Goal: Task Accomplishment & Management: Manage account settings

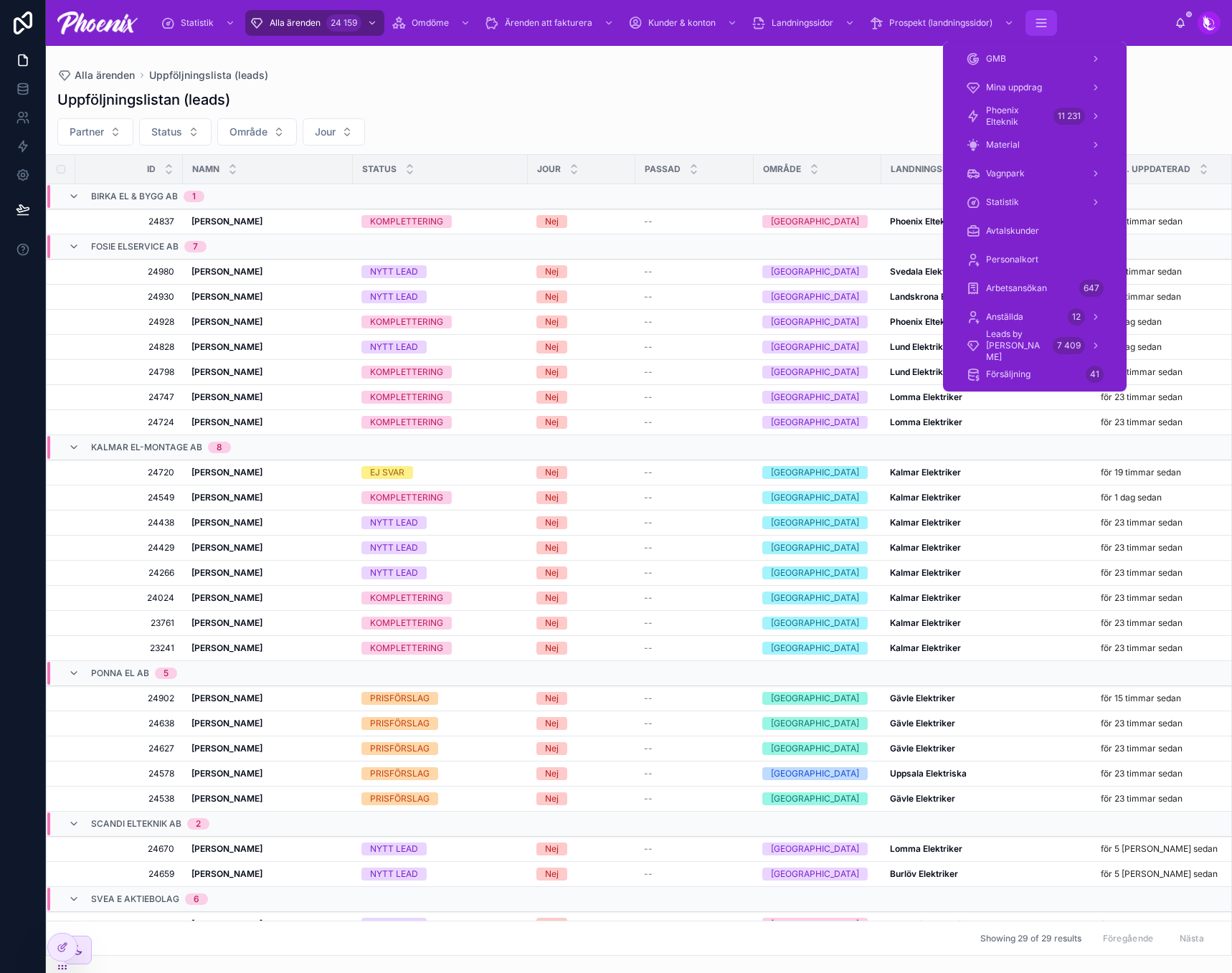
click at [1043, 28] on icon "scrollable content" at bounding box center [1041, 23] width 15 height 15
click at [1008, 113] on span "Phoenix Elteknik" at bounding box center [1017, 116] width 61 height 23
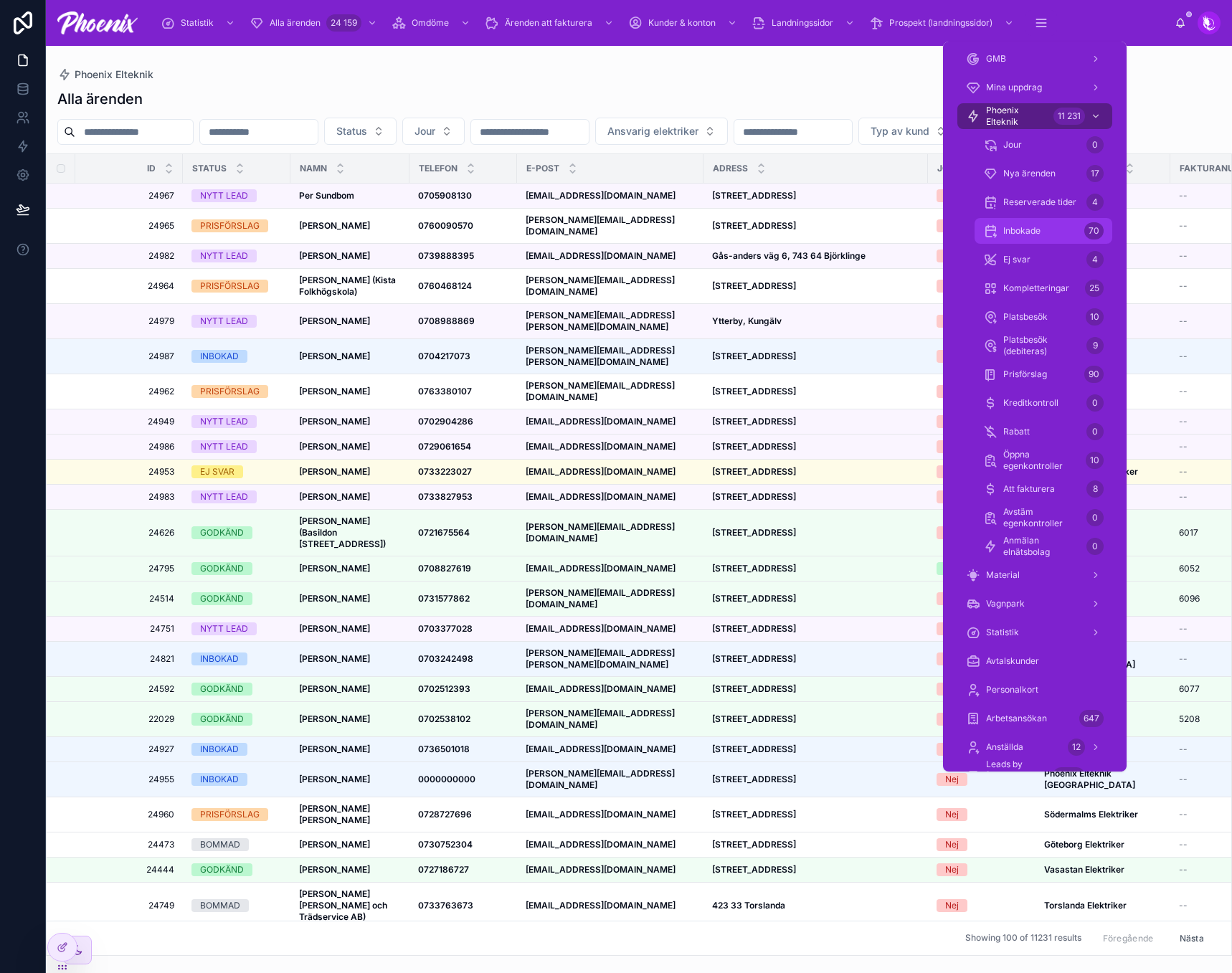
click at [1046, 224] on div "Inbokade 70" at bounding box center [1043, 230] width 120 height 23
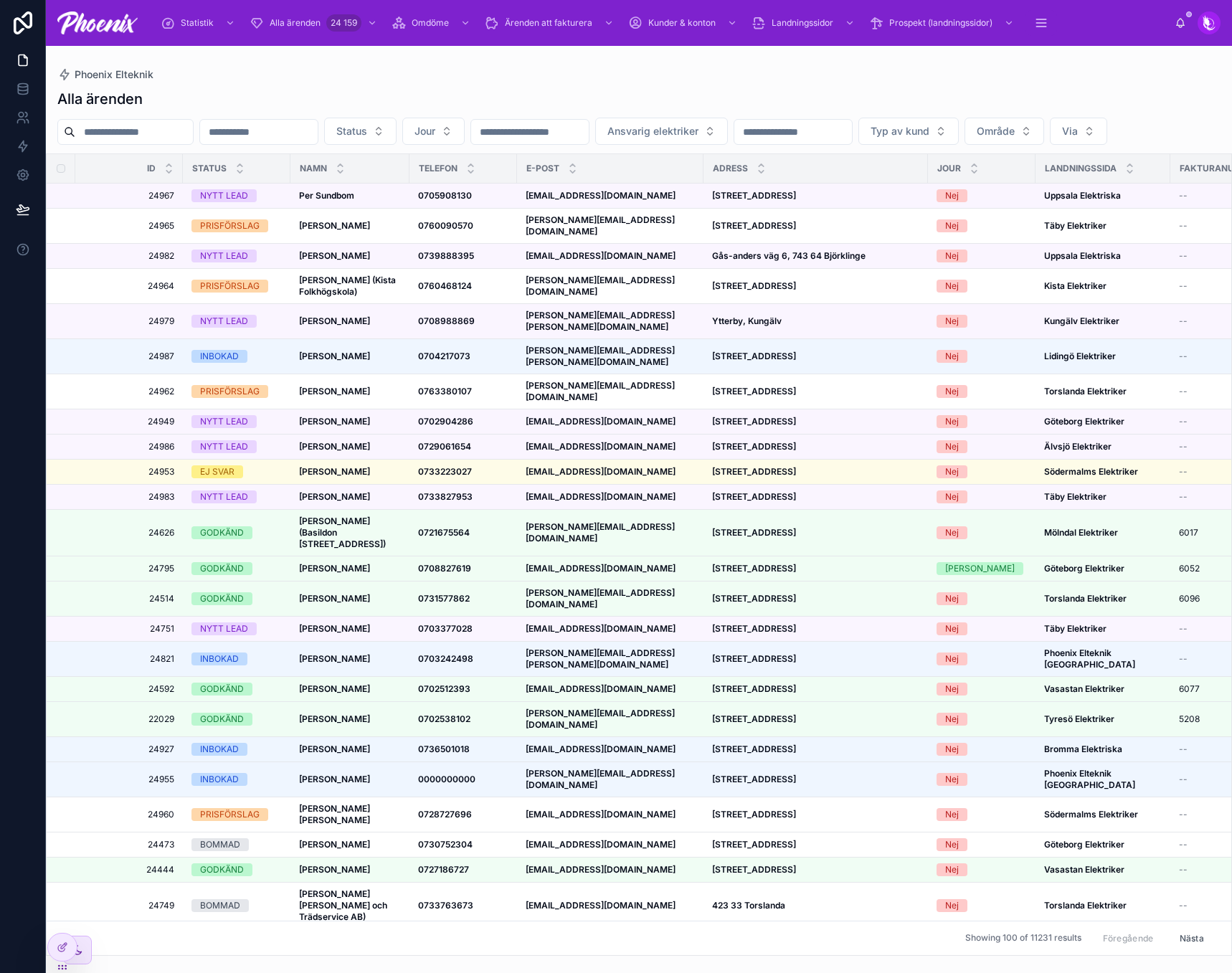
click at [118, 135] on input "text" at bounding box center [134, 132] width 118 height 20
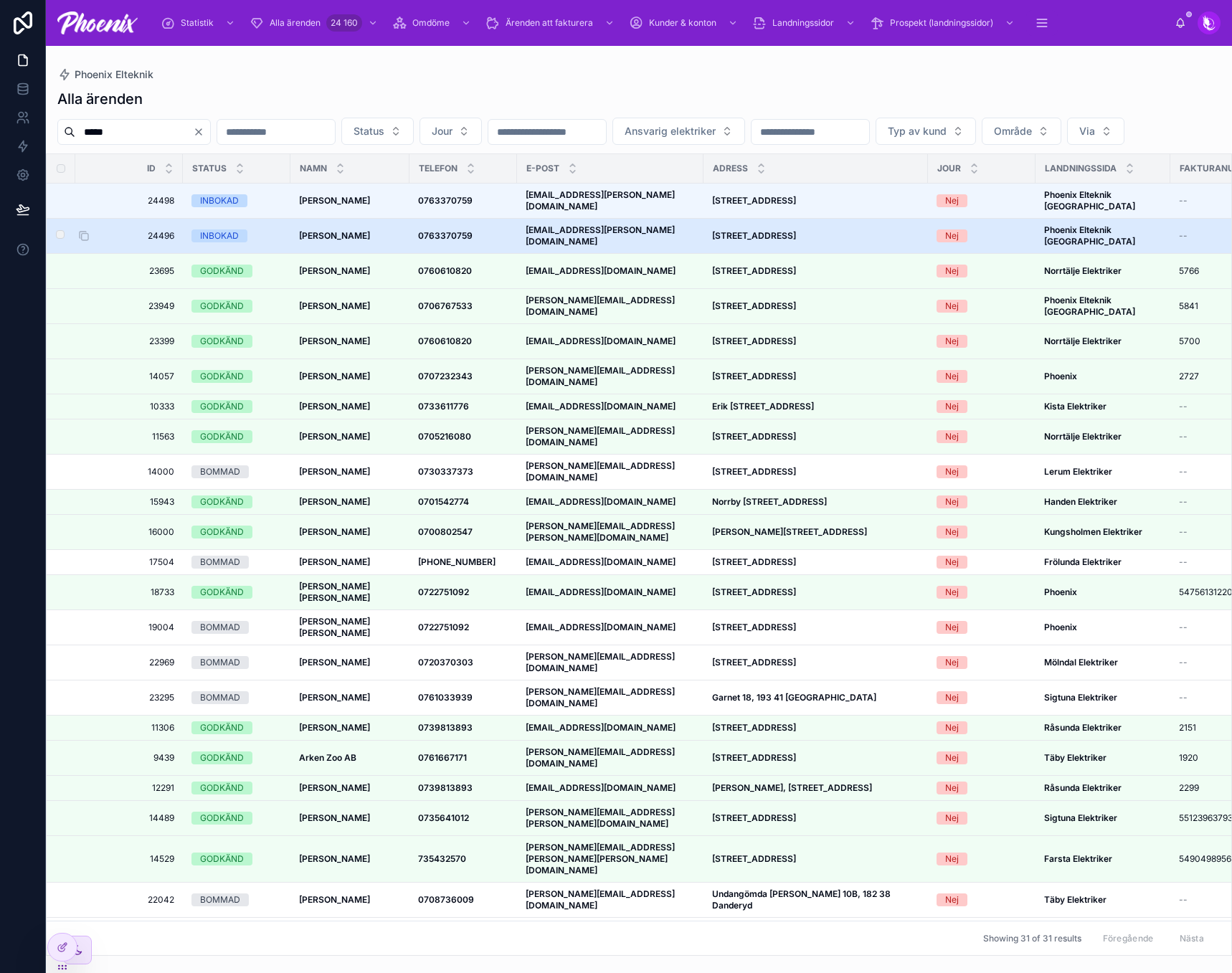
type input "*****"
click at [156, 242] on span "24496" at bounding box center [133, 236] width 82 height 11
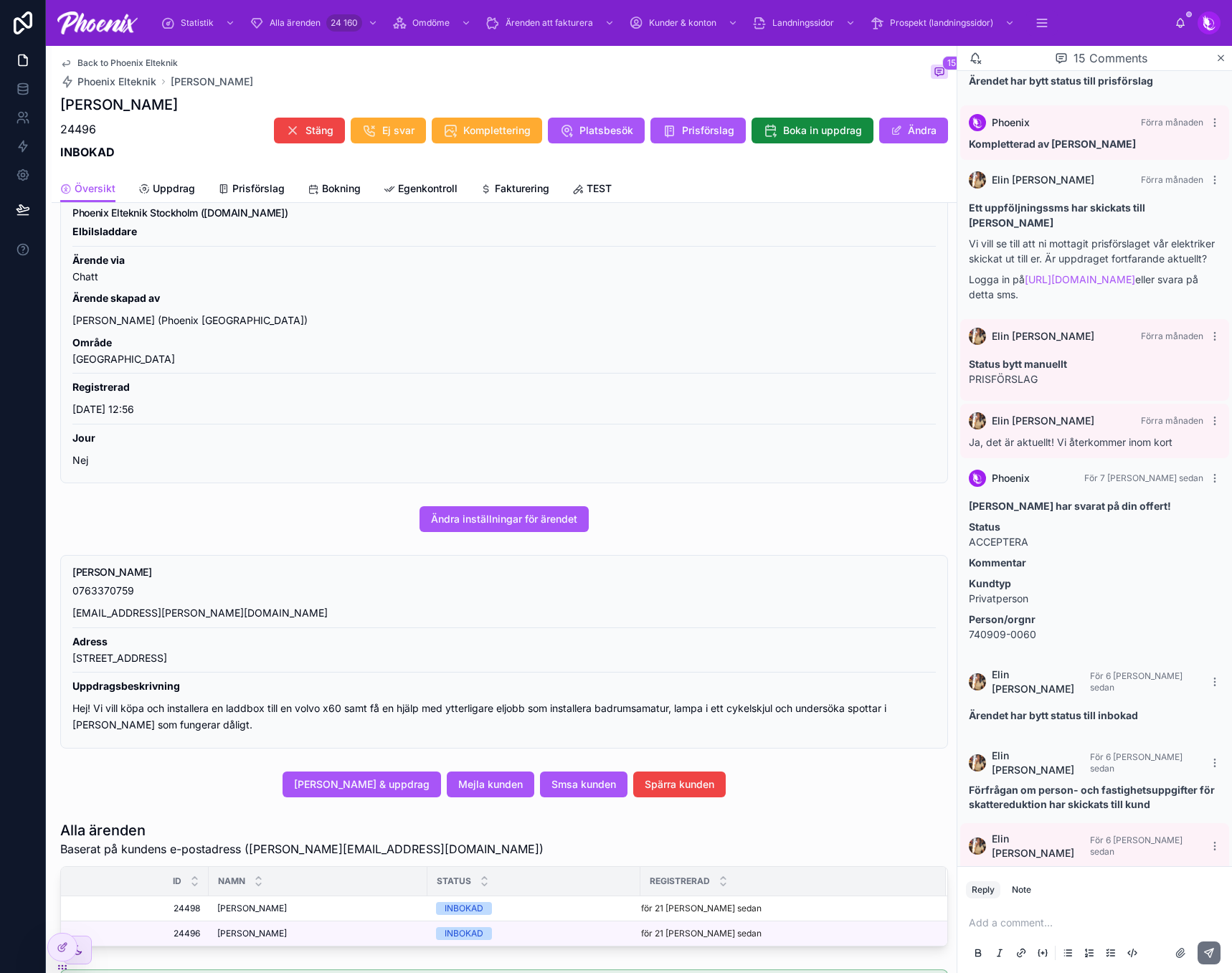
scroll to position [491, 0]
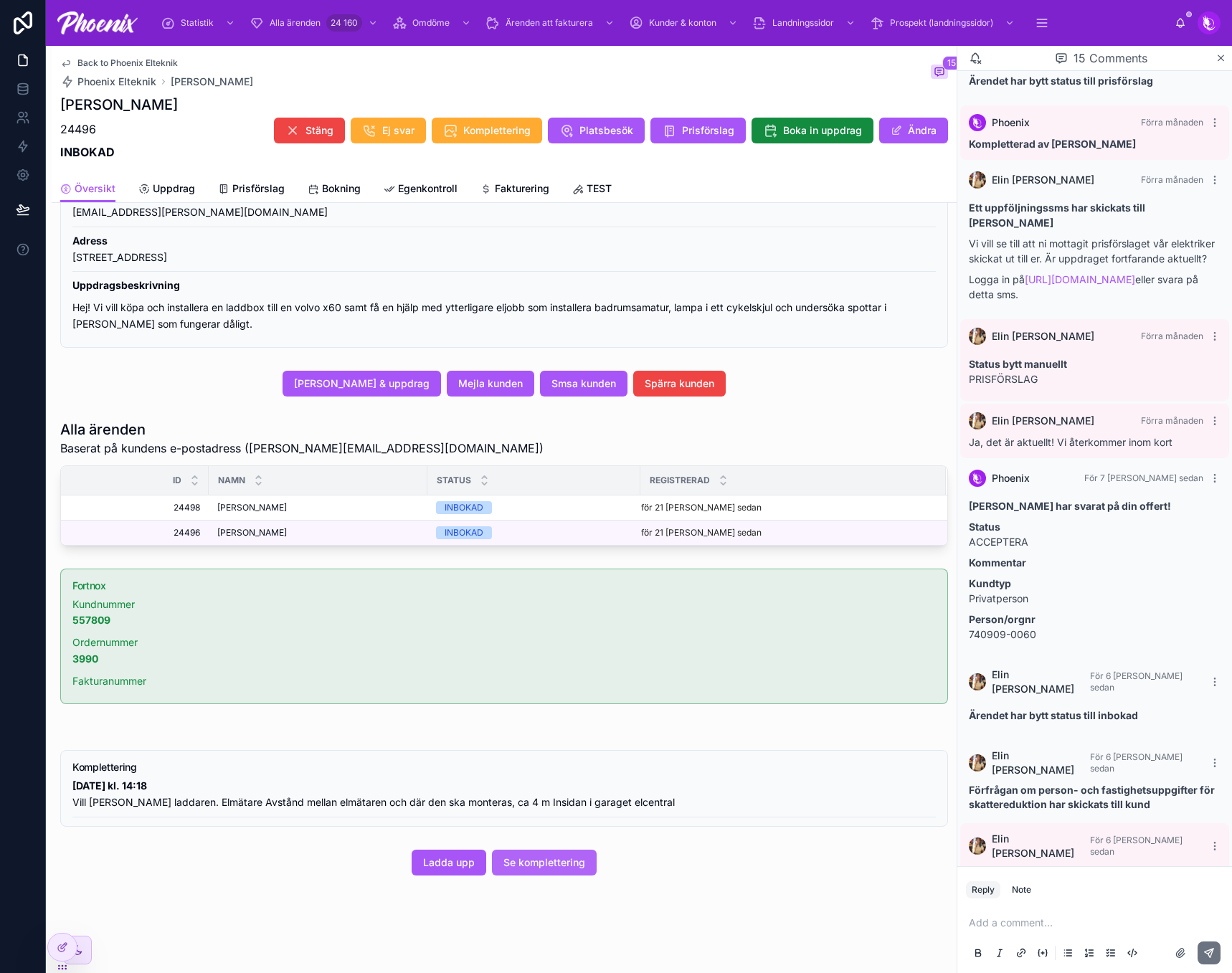
click at [563, 861] on span "Se komplettering" at bounding box center [544, 862] width 82 height 15
click at [260, 502] on span "Jessica Rundqvist" at bounding box center [252, 508] width 70 height 11
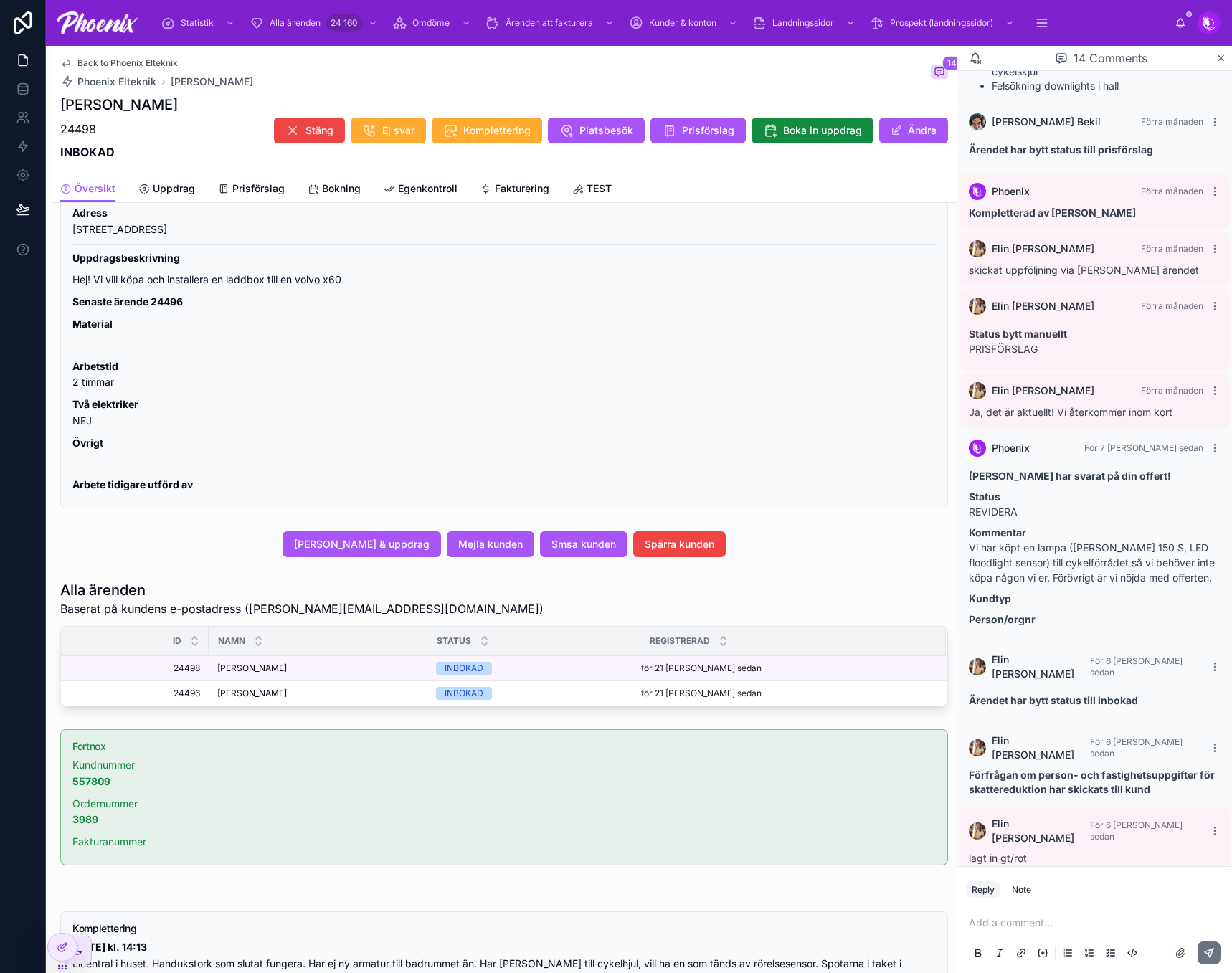
scroll to position [645, 0]
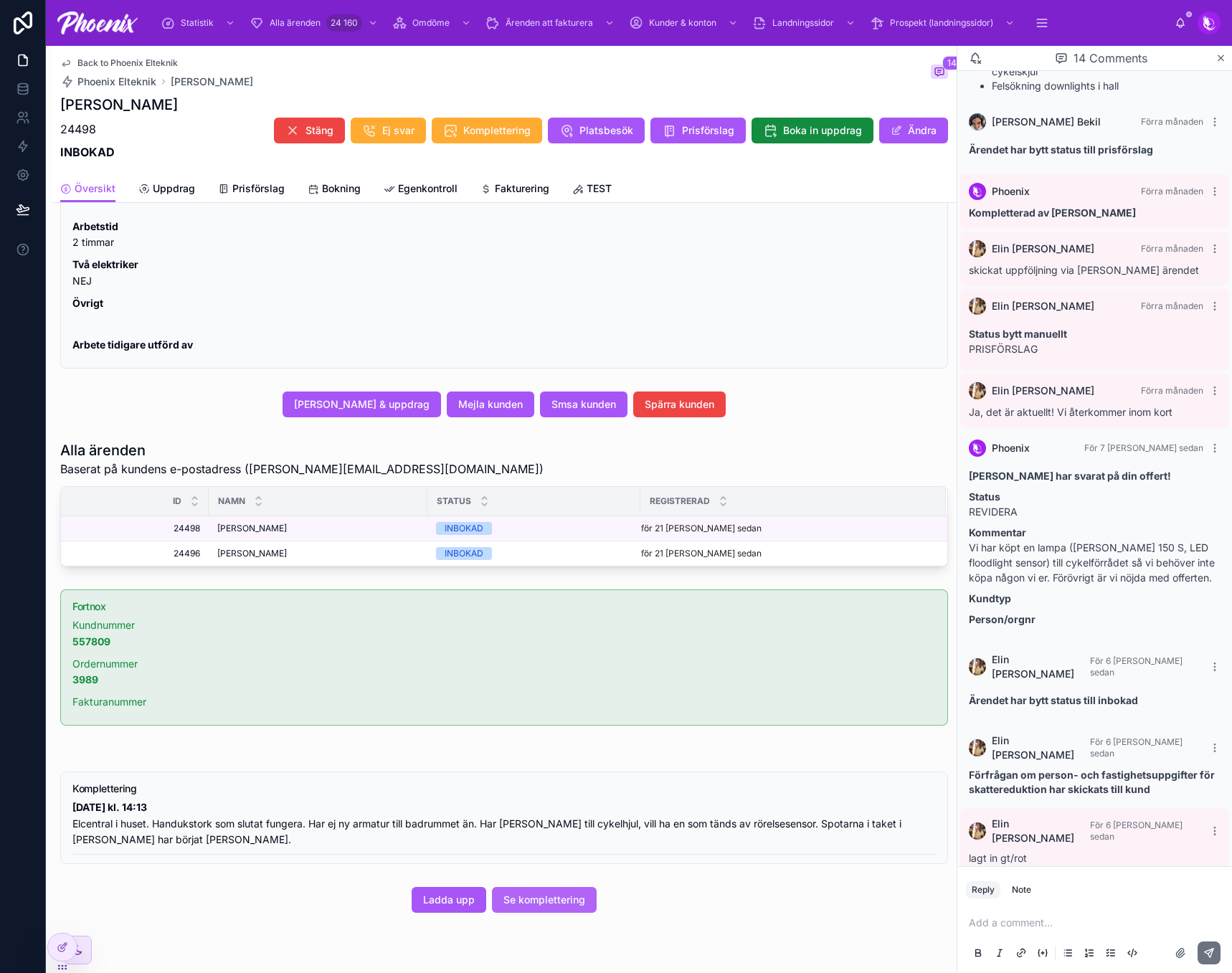
click at [567, 904] on span "Se komplettering" at bounding box center [544, 900] width 82 height 15
click at [84, 130] on p "24498" at bounding box center [120, 128] width 118 height 17
drag, startPoint x: 84, startPoint y: 130, endPoint x: 594, endPoint y: 162, distance: 511.0
click at [85, 130] on p "24498" at bounding box center [120, 128] width 118 height 17
copy p "24498"
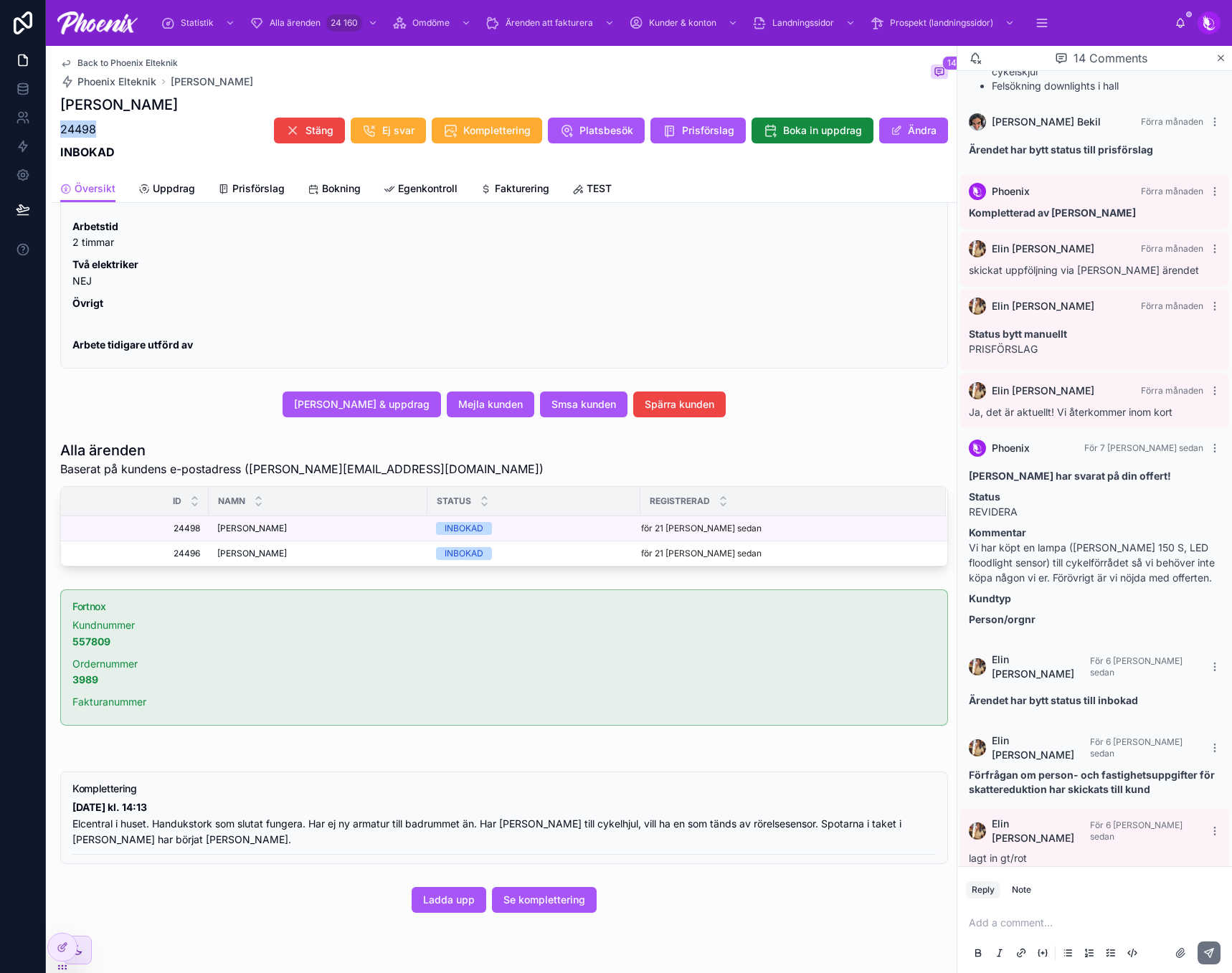
click at [67, 130] on p "24498" at bounding box center [120, 128] width 118 height 17
click at [87, 131] on p "24498" at bounding box center [120, 128] width 118 height 17
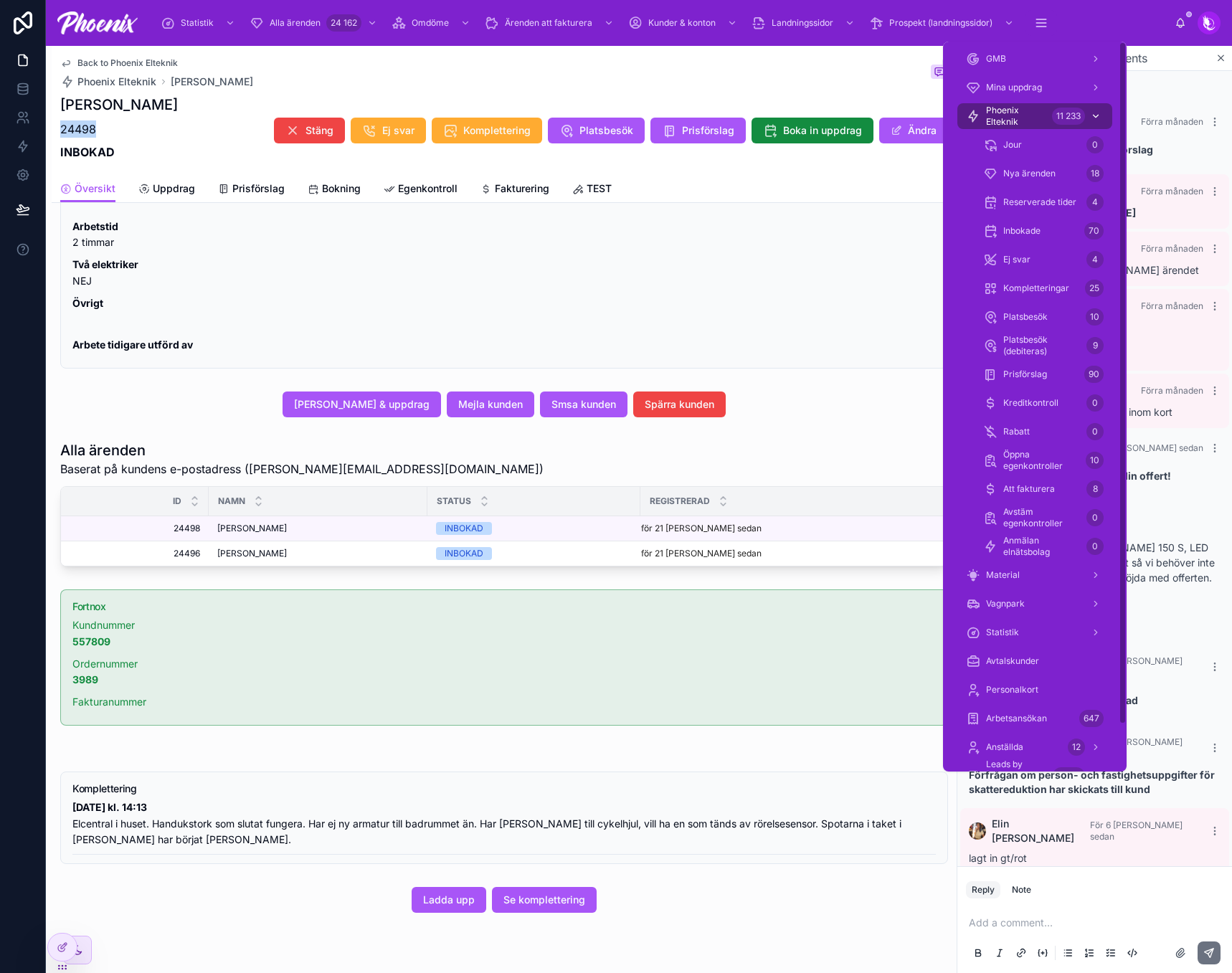
click at [1007, 105] on span "Phoenix Elteknik" at bounding box center [1016, 116] width 61 height 23
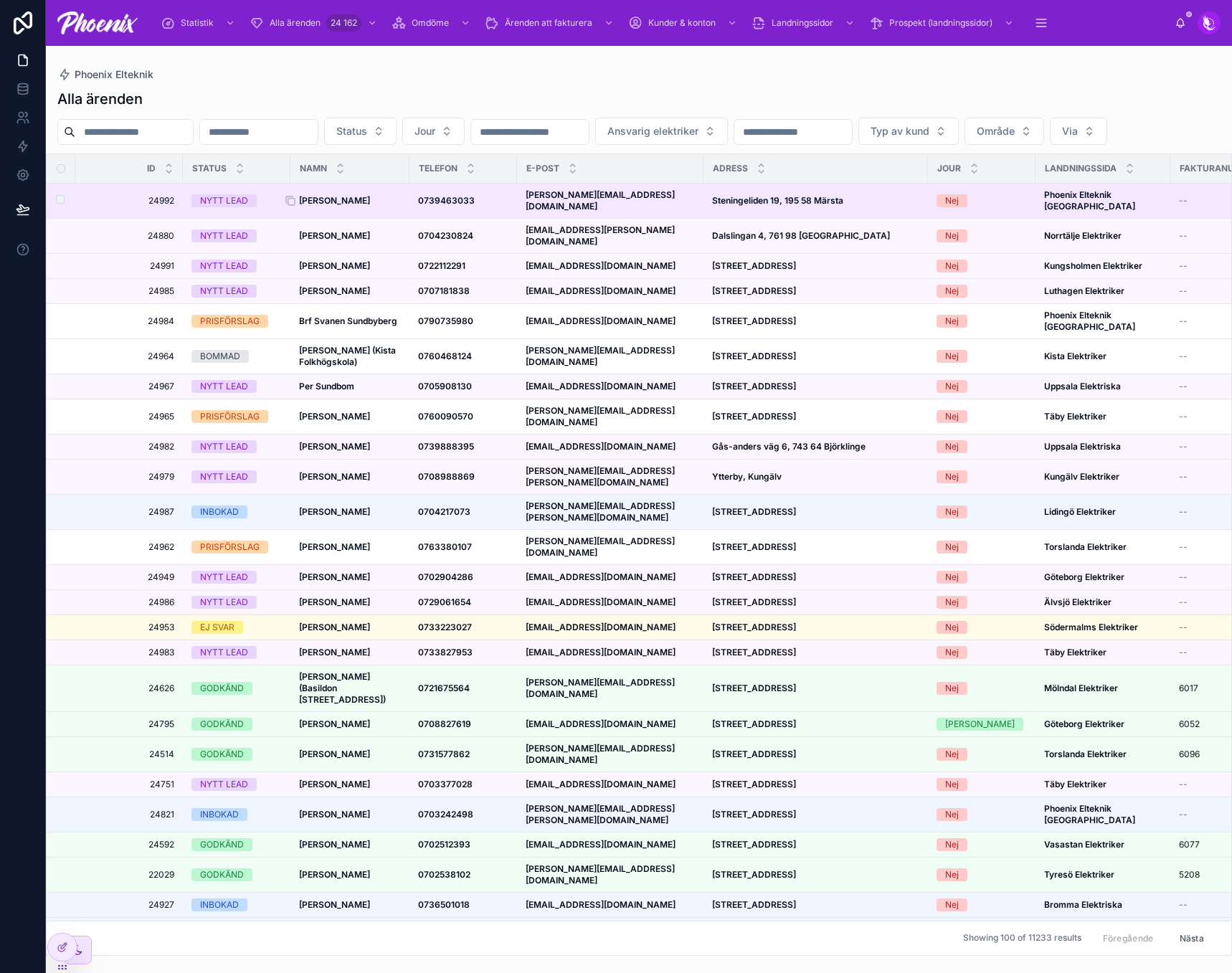
click at [335, 206] on strong "[PERSON_NAME]" at bounding box center [335, 200] width 71 height 11
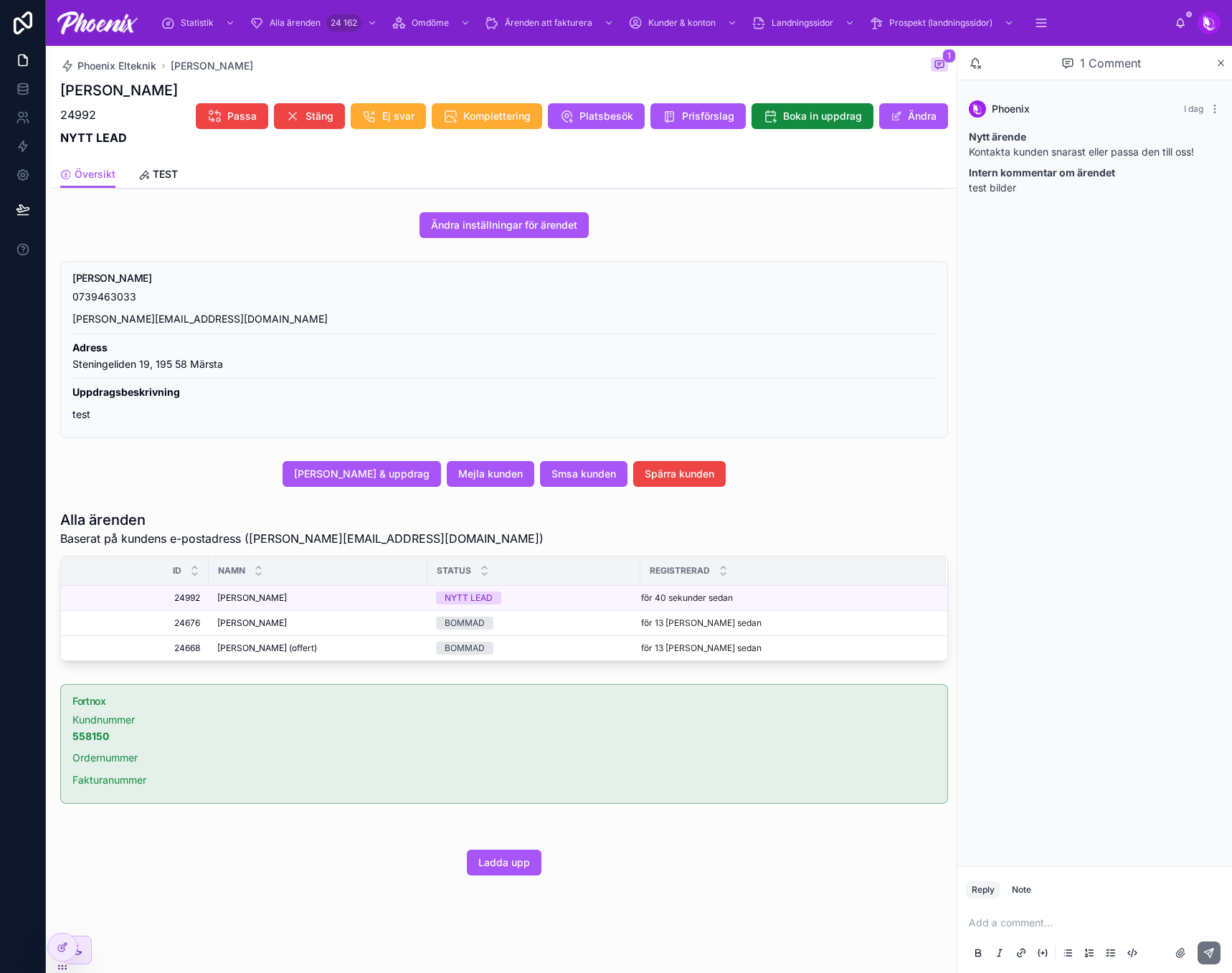
scroll to position [369, 0]
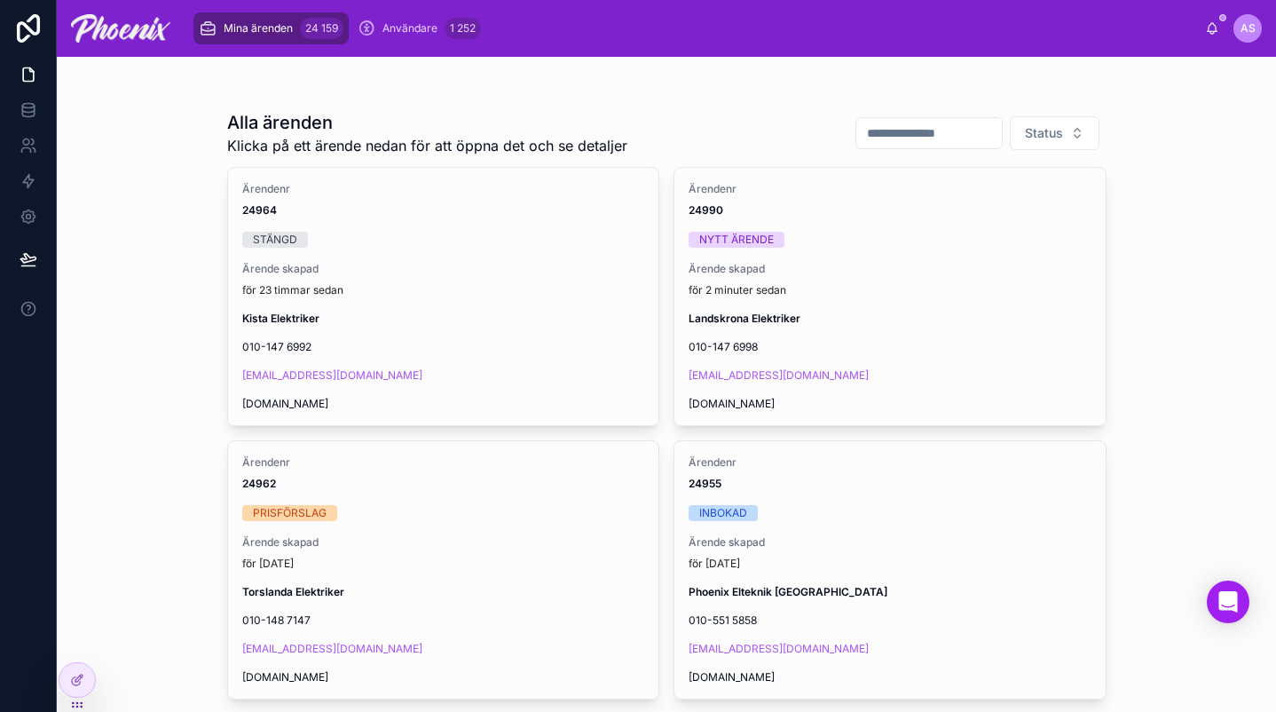
click at [929, 110] on div "Alla ärenden Klicka på ett ärende nedan för att öppna det och se detaljer Status" at bounding box center [666, 133] width 879 height 46
click at [924, 121] on input "text" at bounding box center [929, 133] width 146 height 25
paste input "*****"
type input "*****"
click at [927, 96] on div at bounding box center [666, 92] width 879 height 14
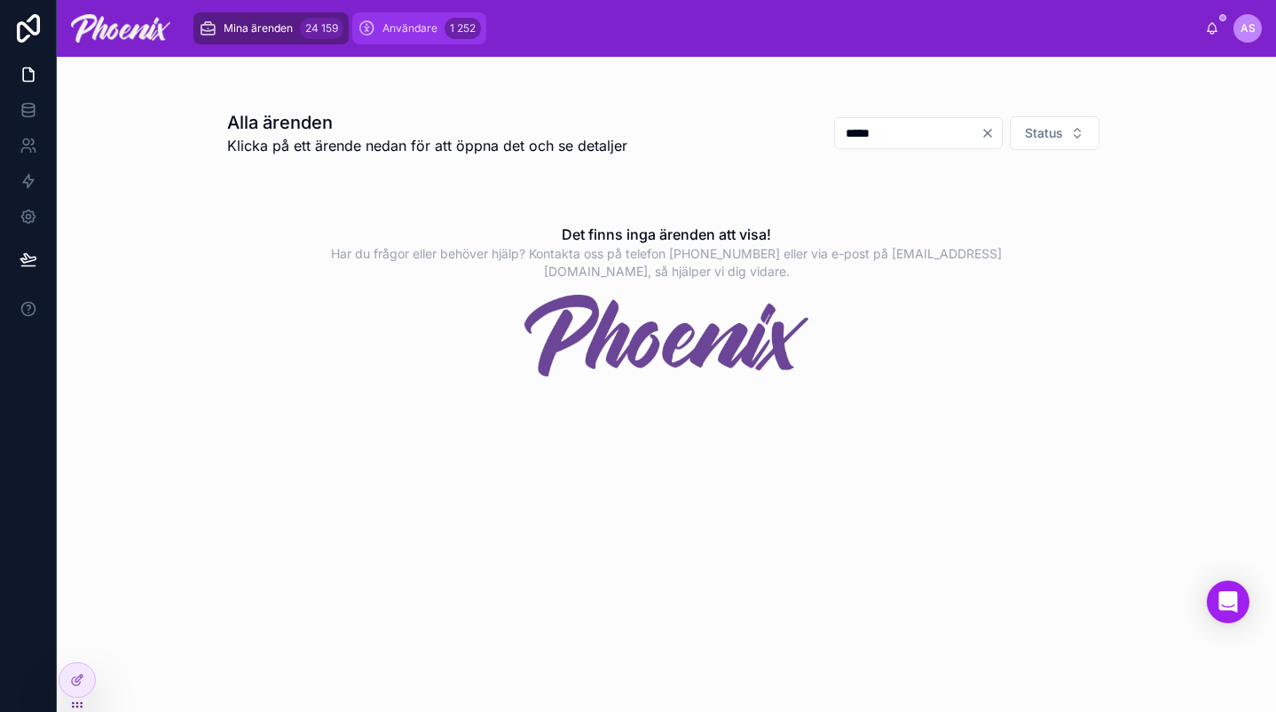
click at [450, 30] on div "1 252" at bounding box center [462, 28] width 36 height 21
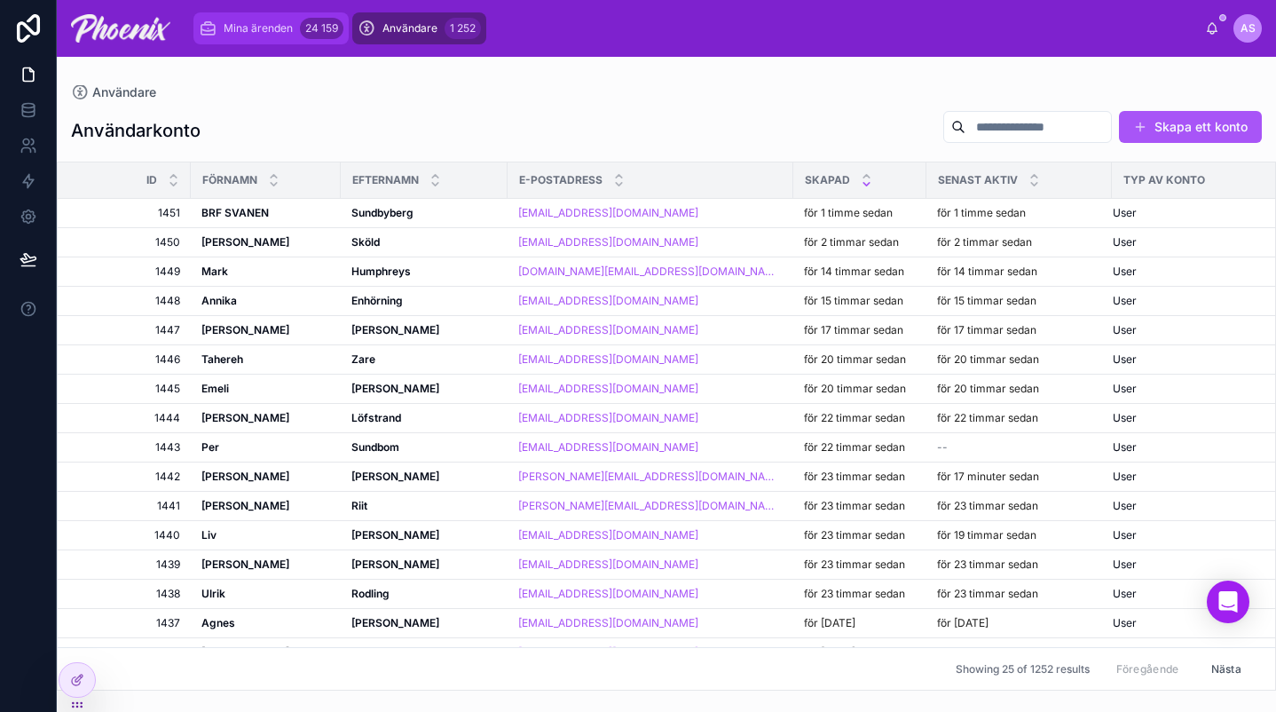
click at [253, 28] on span "Mina ärenden" at bounding box center [258, 28] width 69 height 14
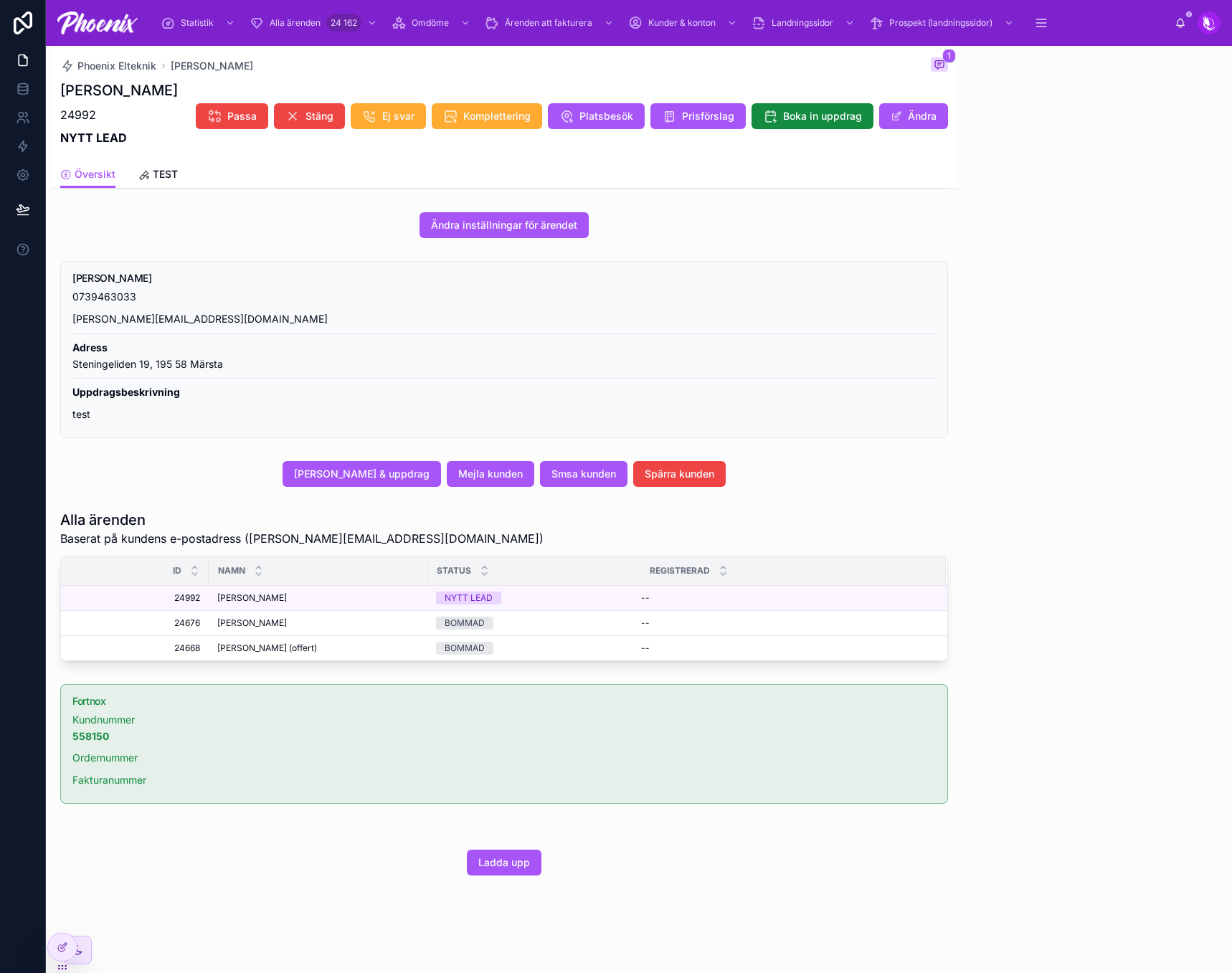
scroll to position [369, 0]
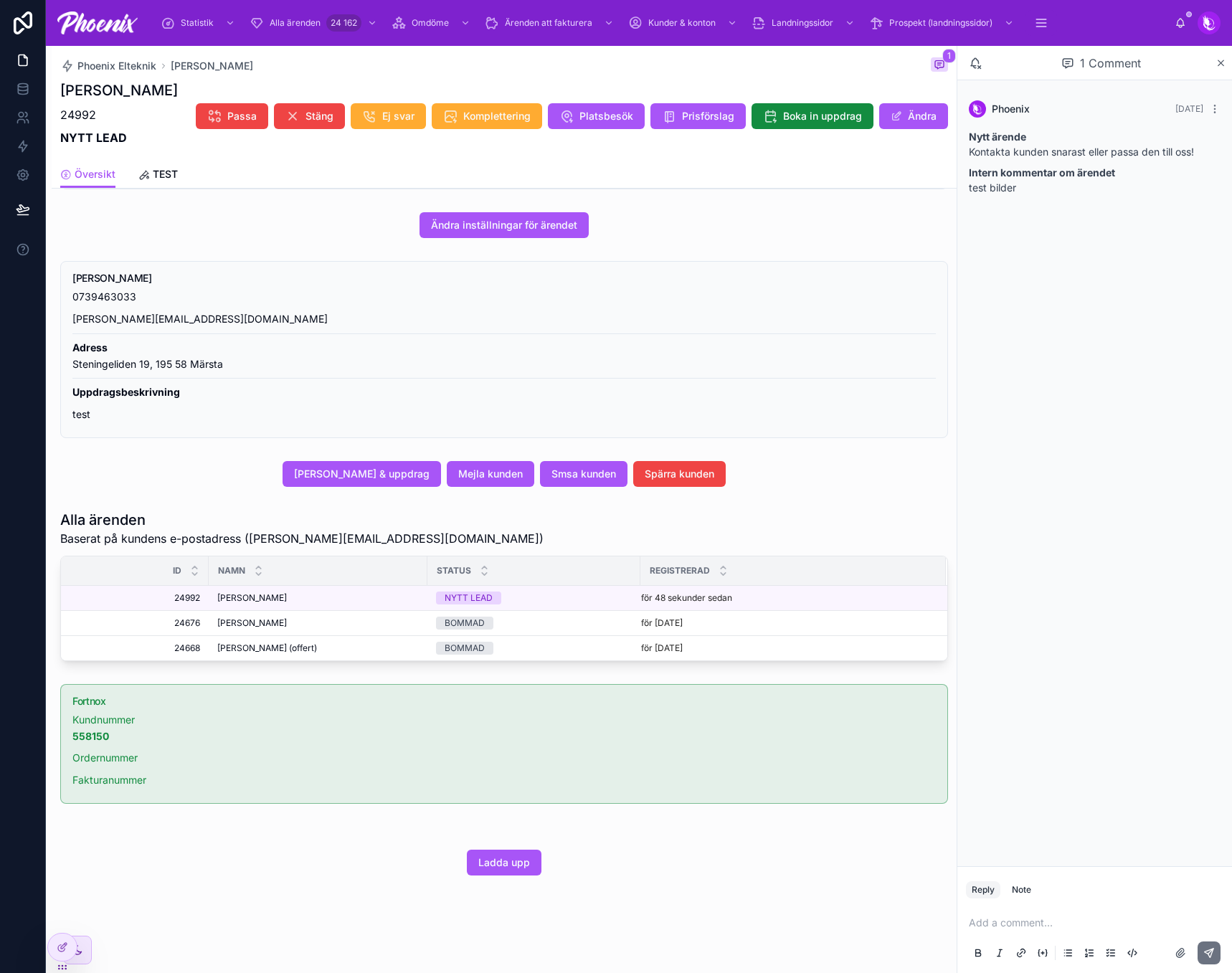
click at [71, 108] on p "24992" at bounding box center [120, 114] width 118 height 17
click at [71, 107] on p "24992" at bounding box center [120, 114] width 118 height 17
copy p "24992"
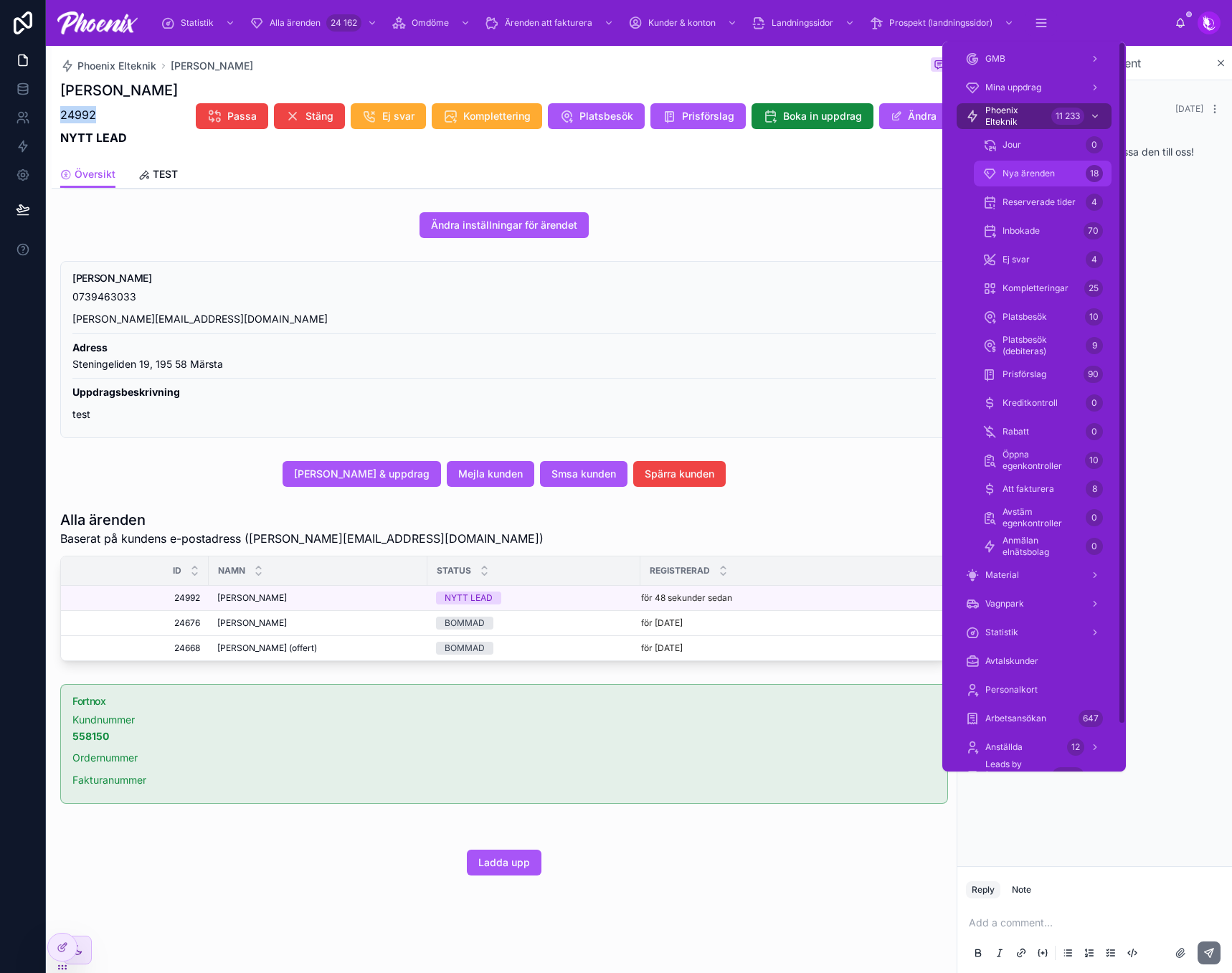
drag, startPoint x: 1047, startPoint y: 171, endPoint x: 945, endPoint y: 191, distance: 103.9
click at [1047, 171] on span "Nya ärenden" at bounding box center [1028, 174] width 53 height 11
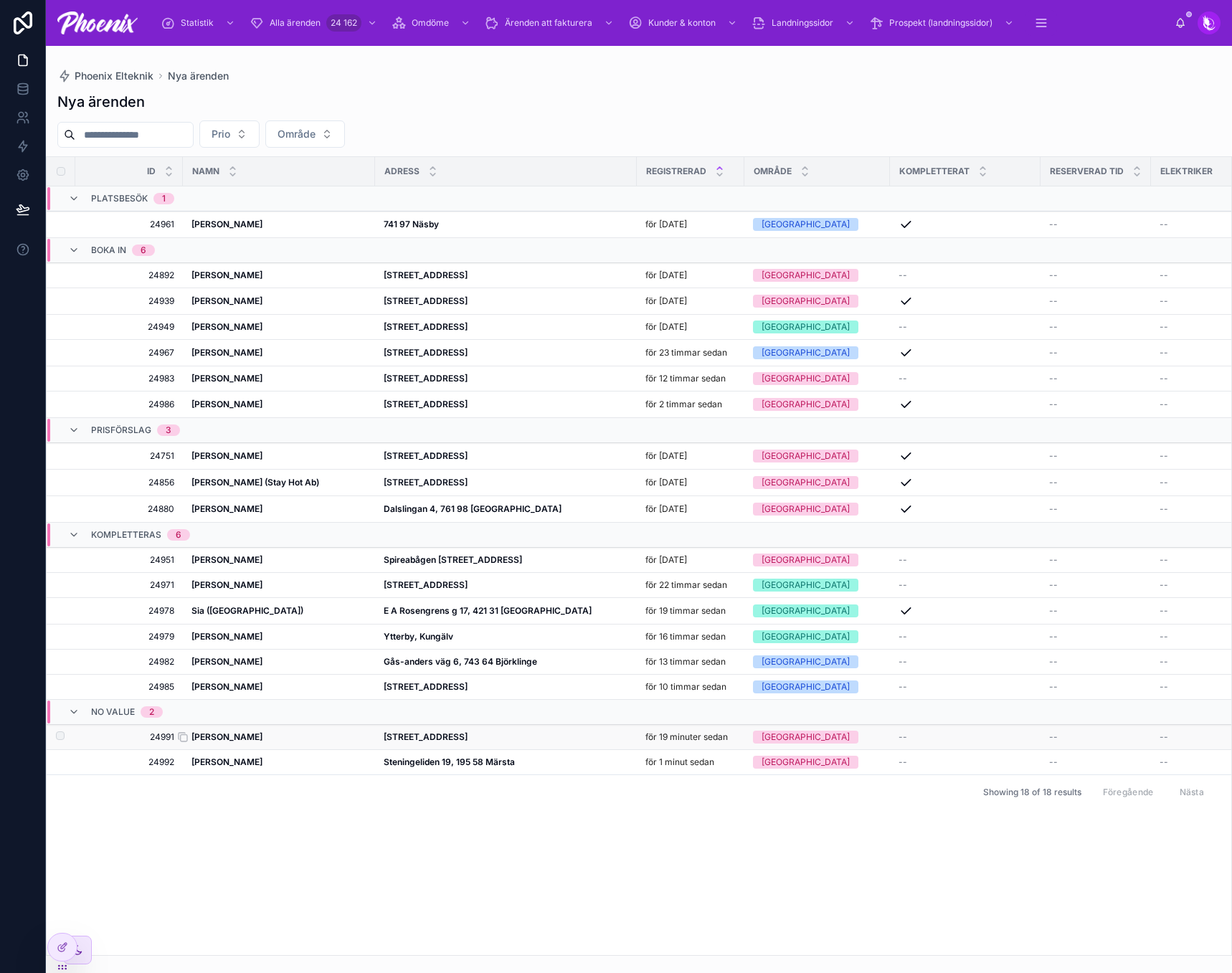
click at [222, 739] on strong "Victor Klinga" at bounding box center [227, 736] width 71 height 11
click at [209, 409] on strong "Adam" at bounding box center [227, 403] width 71 height 11
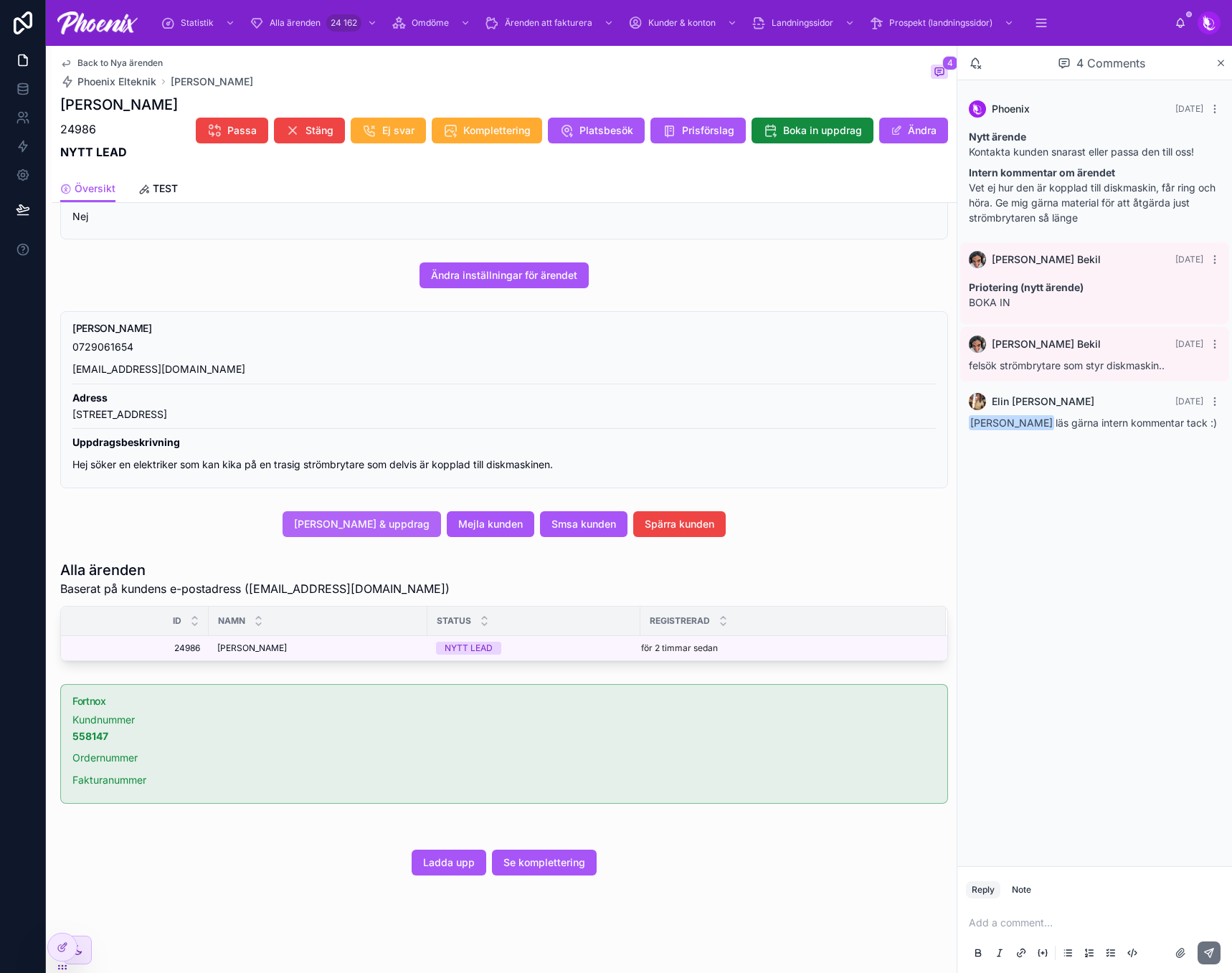
scroll to position [334, 0]
click at [548, 869] on span "Se komplettering" at bounding box center [544, 862] width 82 height 15
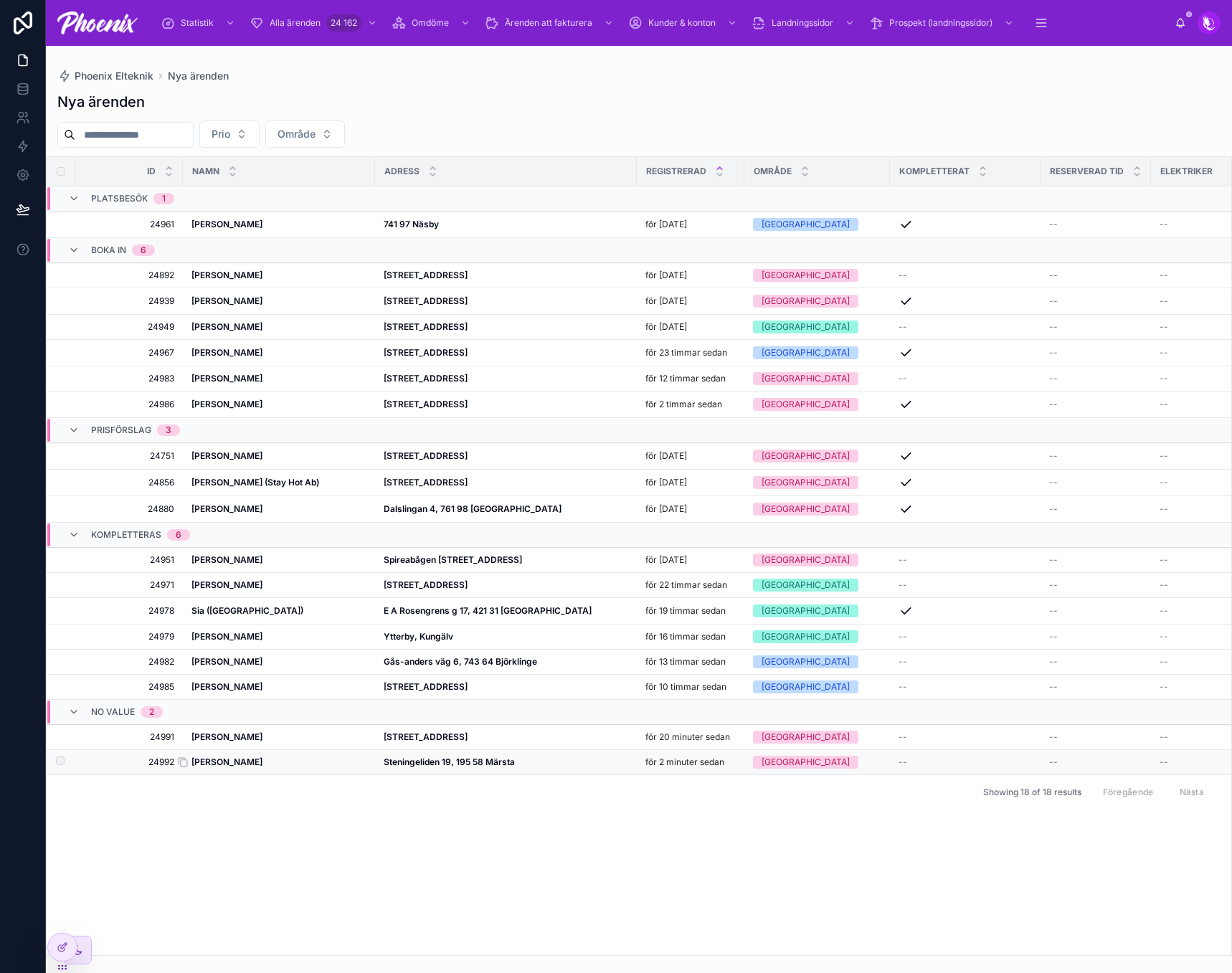
click at [244, 765] on strong "[PERSON_NAME]" at bounding box center [227, 761] width 71 height 11
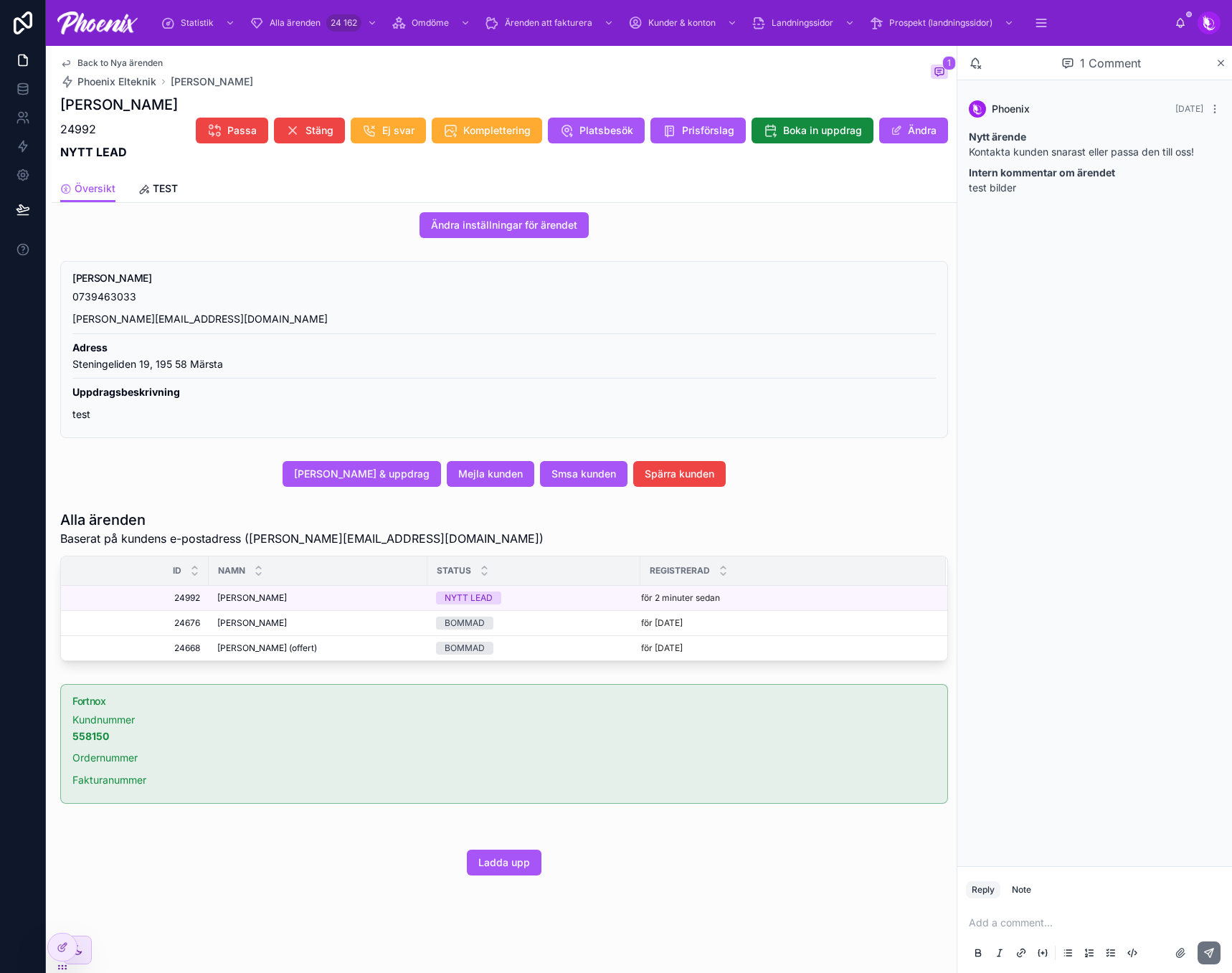
scroll to position [384, 0]
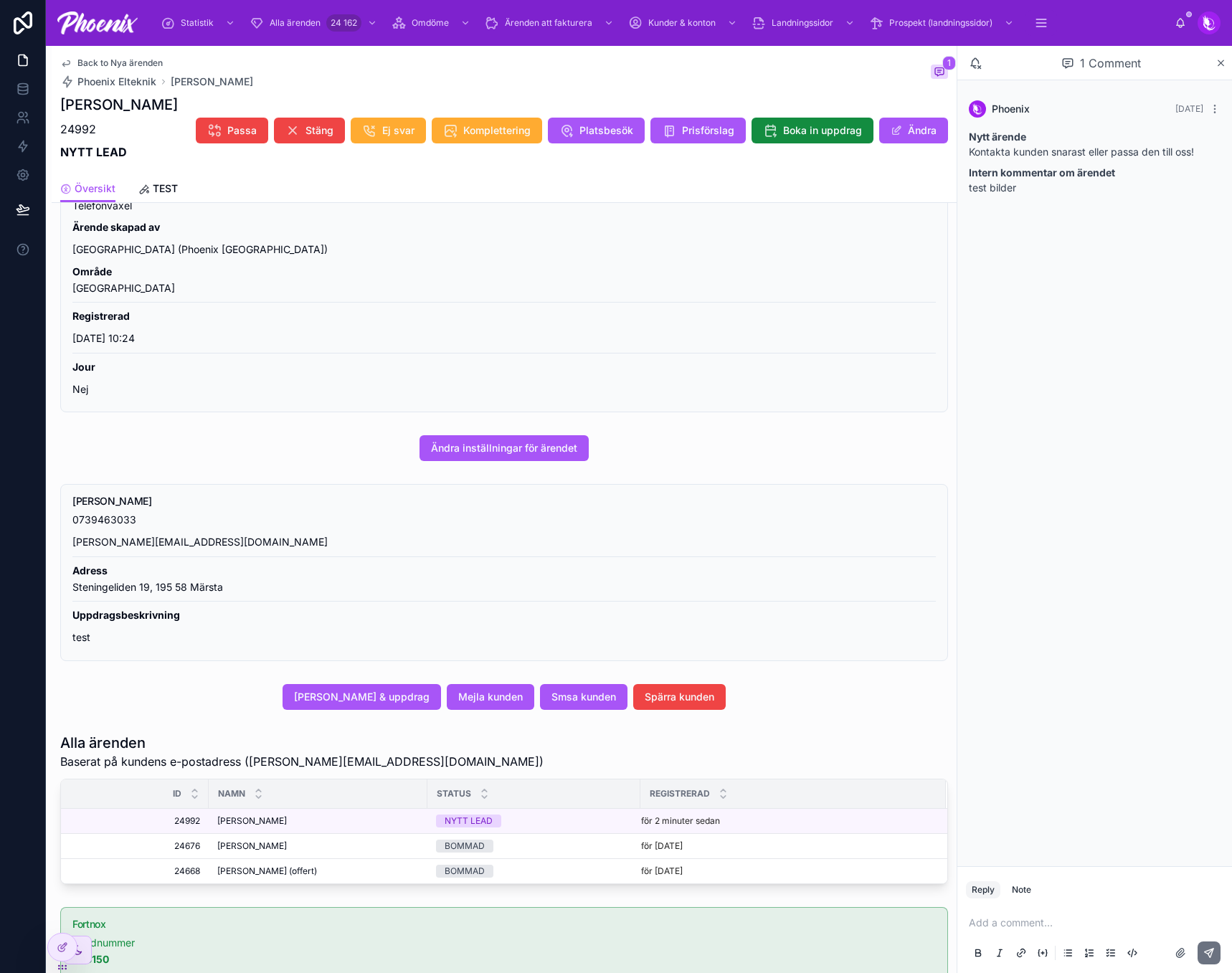
scroll to position [384, 0]
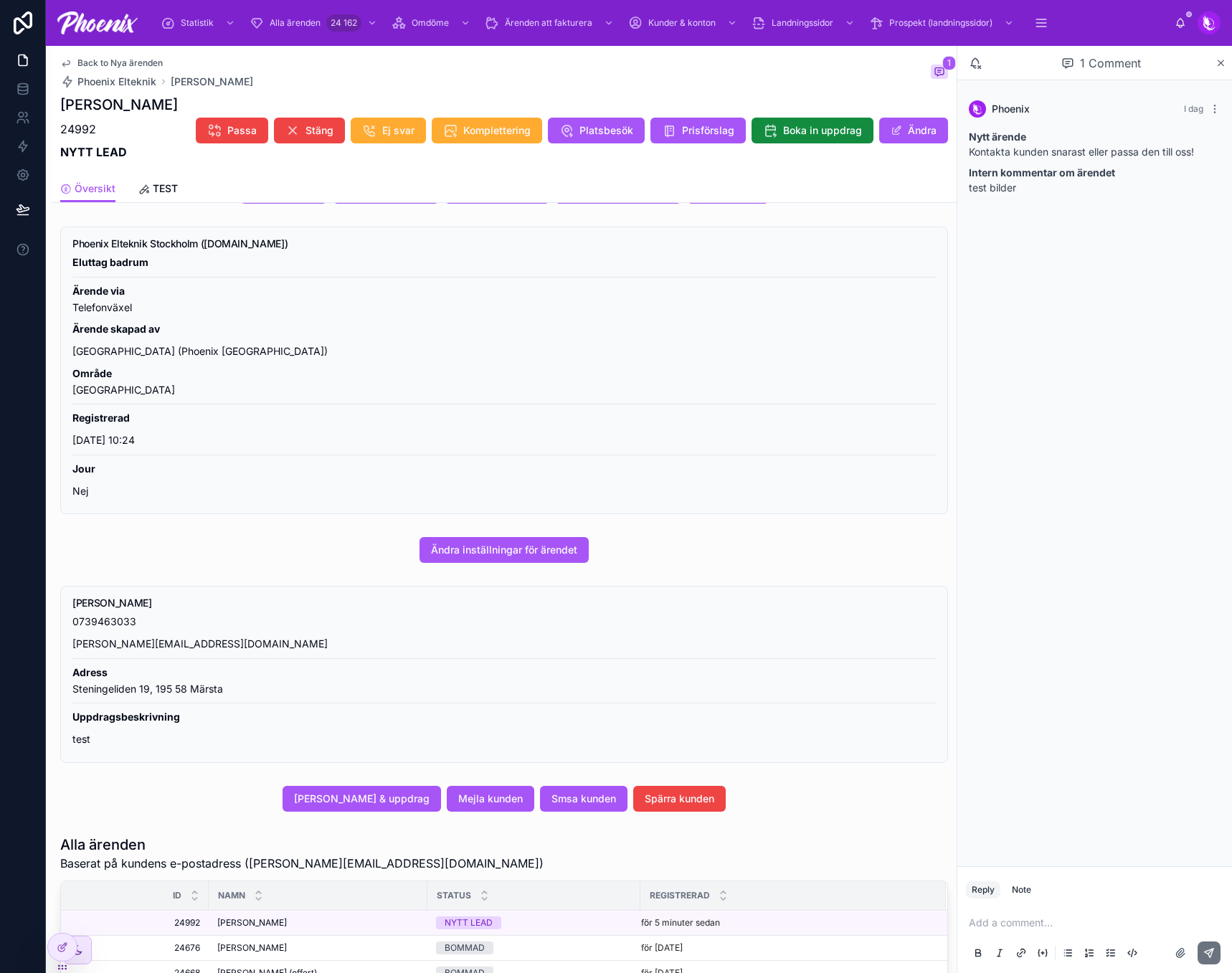
scroll to position [384, 0]
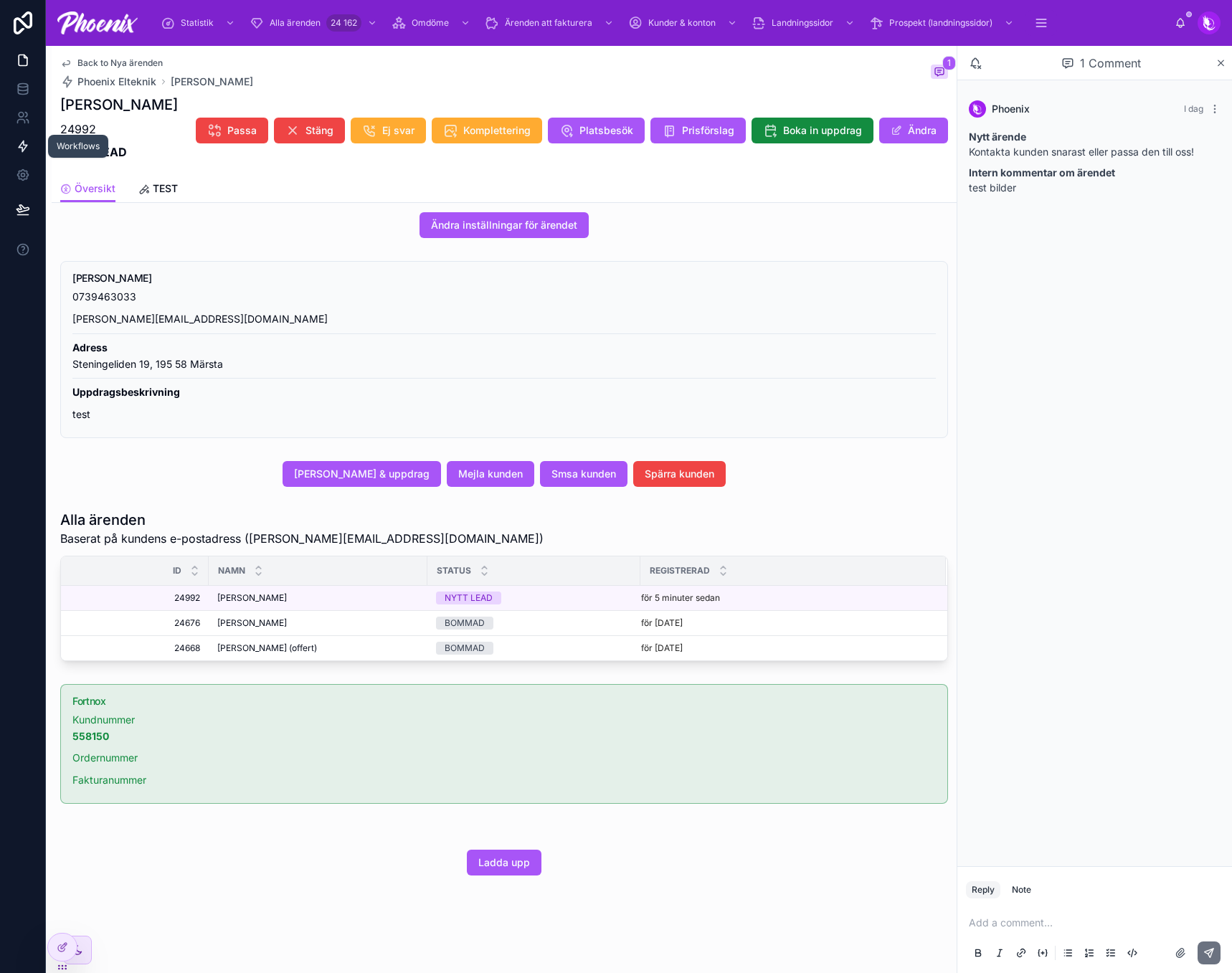
click at [16, 137] on link at bounding box center [23, 145] width 45 height 28
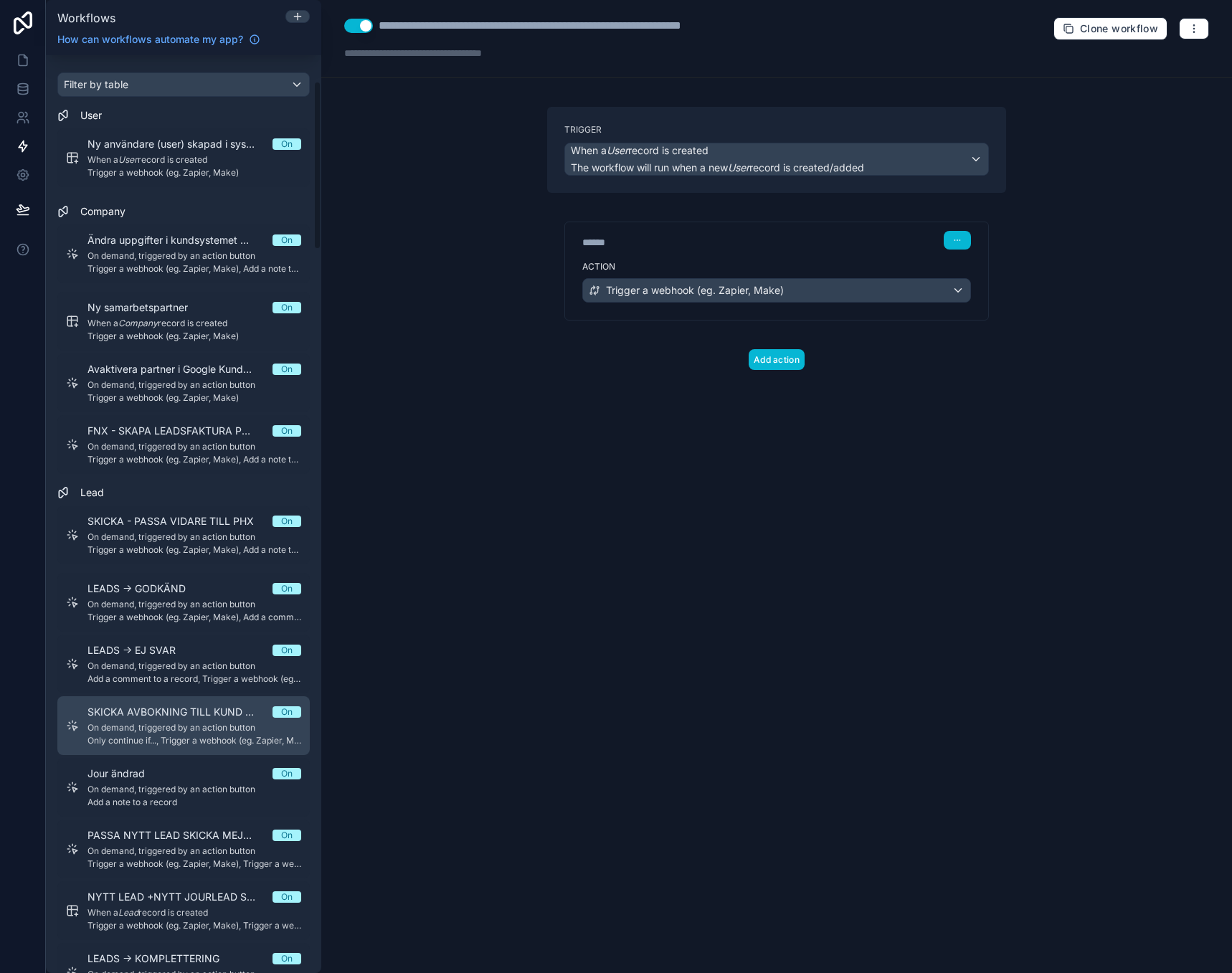
scroll to position [143, 0]
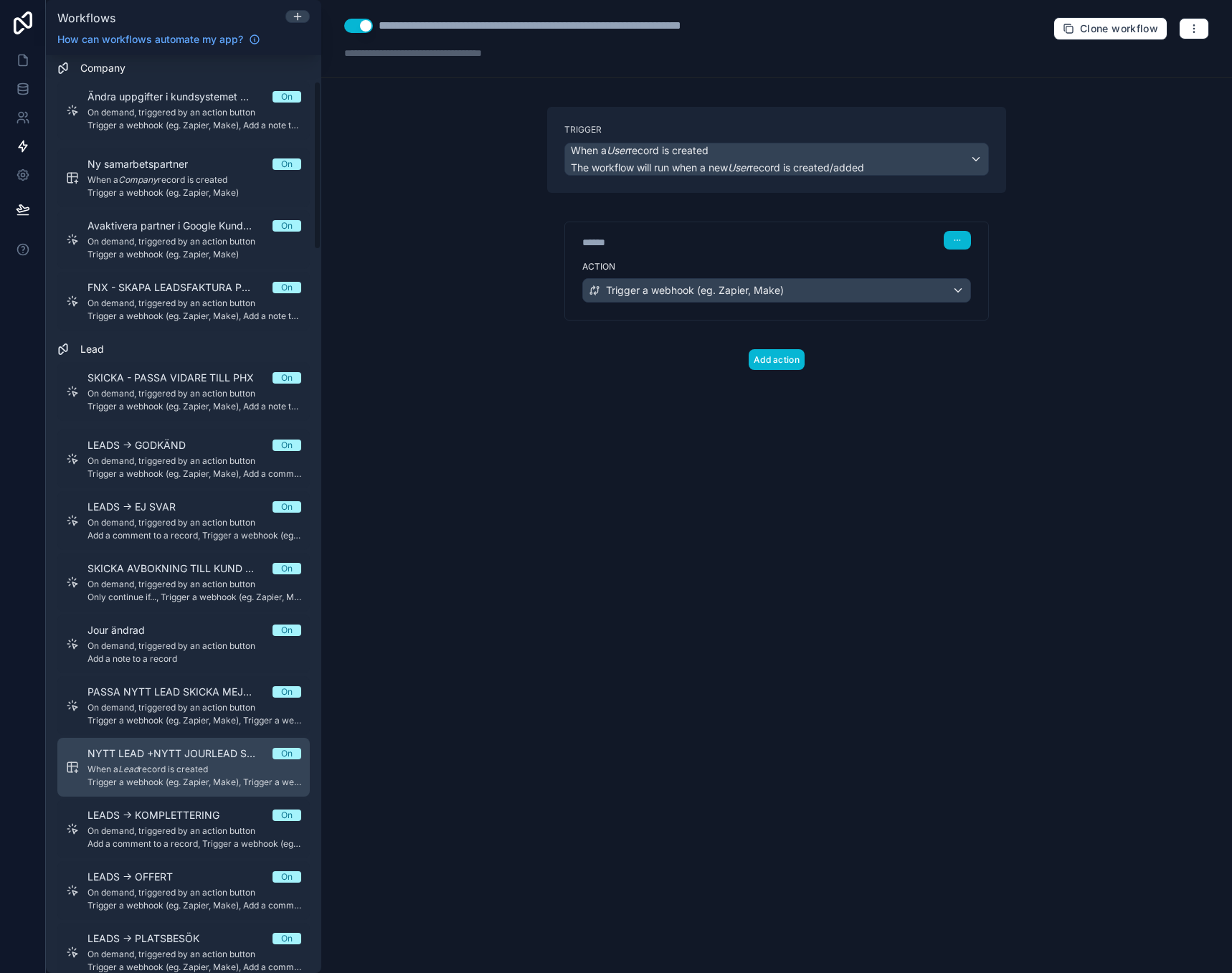
click at [195, 760] on div "NYTT LEAD +NYTT JOURLEAD SKICKA MEJL On When a Lead record is created Trigger a…" at bounding box center [194, 767] width 213 height 41
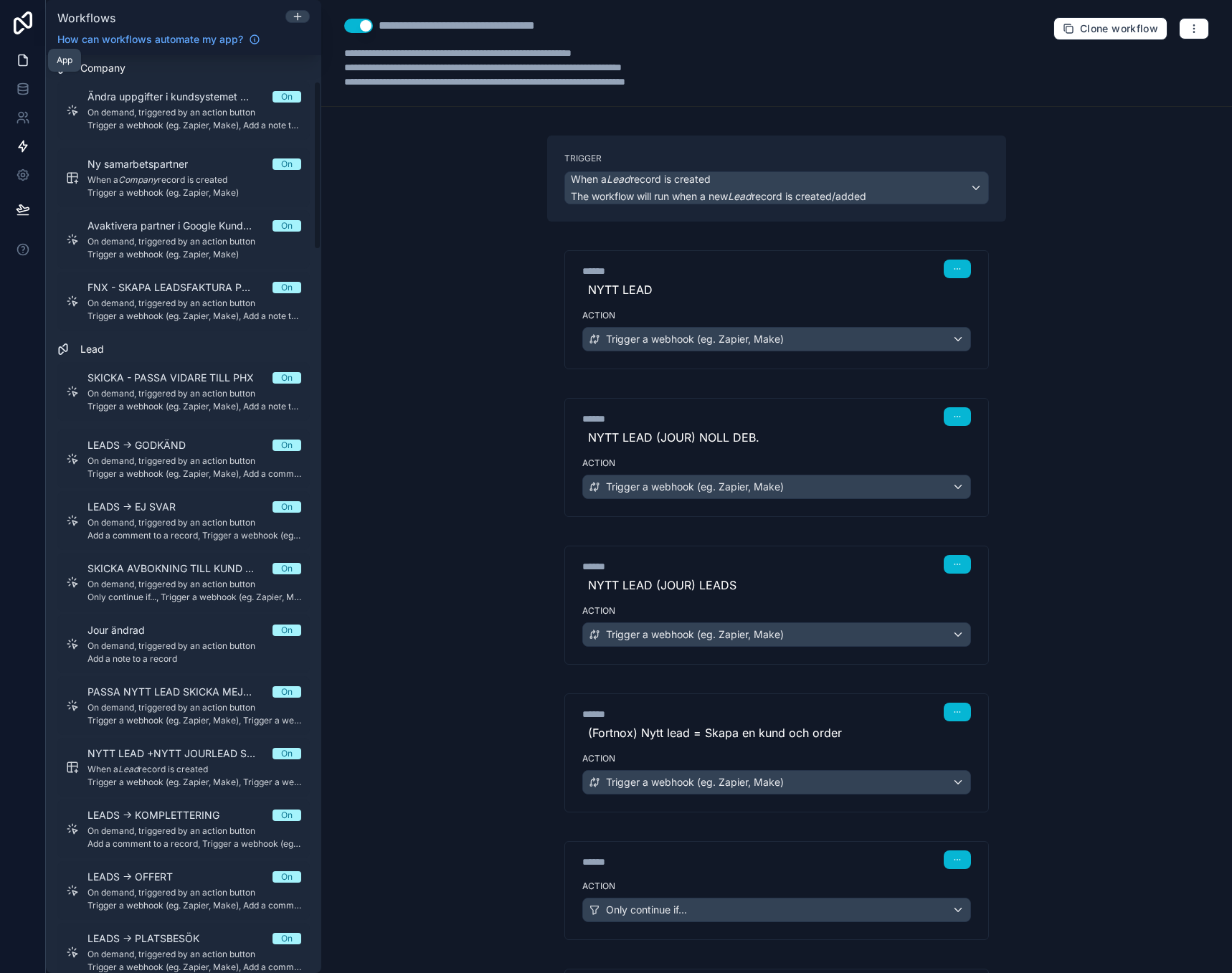
drag, startPoint x: 12, startPoint y: 53, endPoint x: 19, endPoint y: 55, distance: 7.3
click at [12, 53] on link at bounding box center [23, 60] width 45 height 28
click at [22, 56] on icon at bounding box center [23, 61] width 15 height 15
click at [23, 61] on icon at bounding box center [23, 61] width 15 height 15
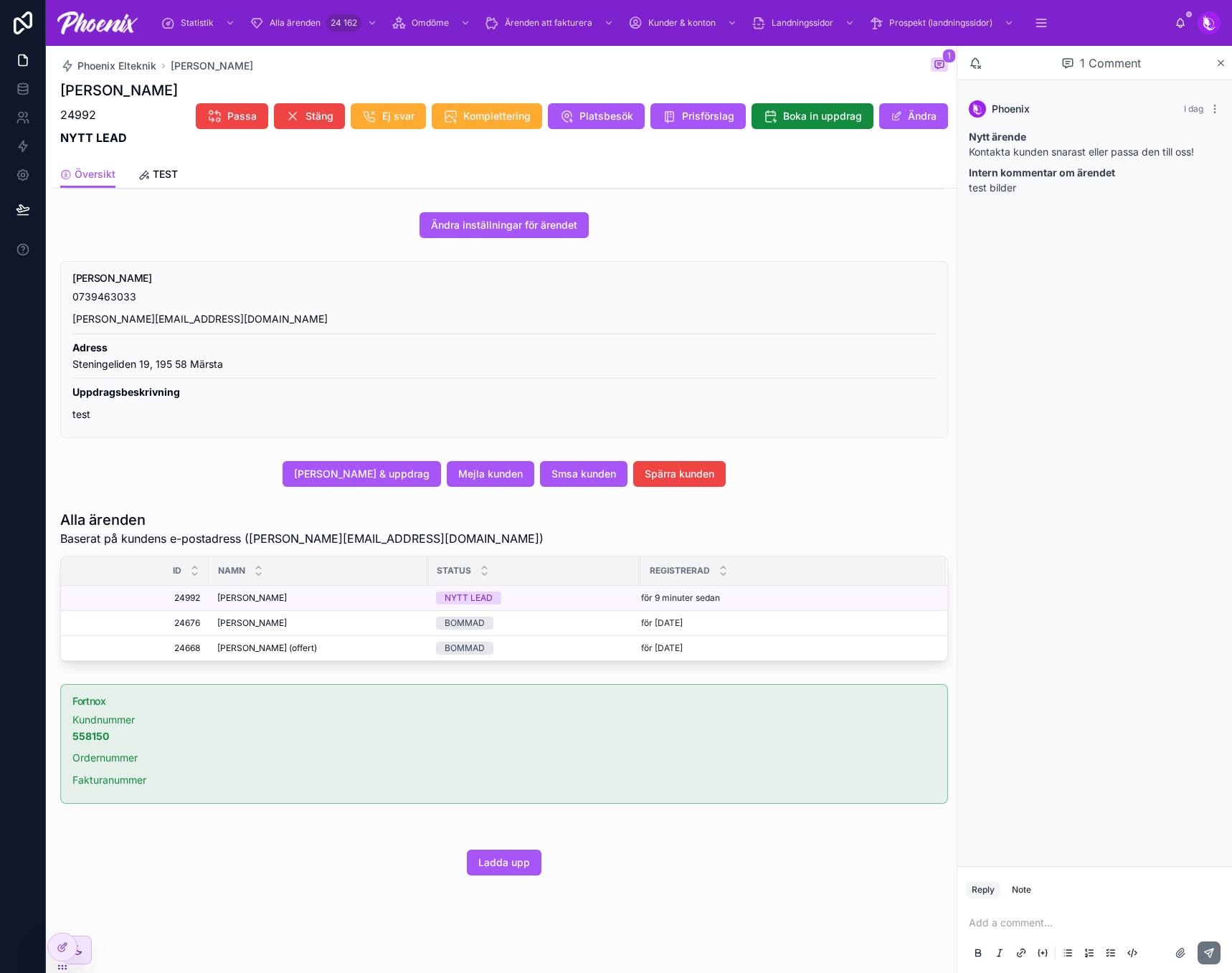
scroll to position [369, 0]
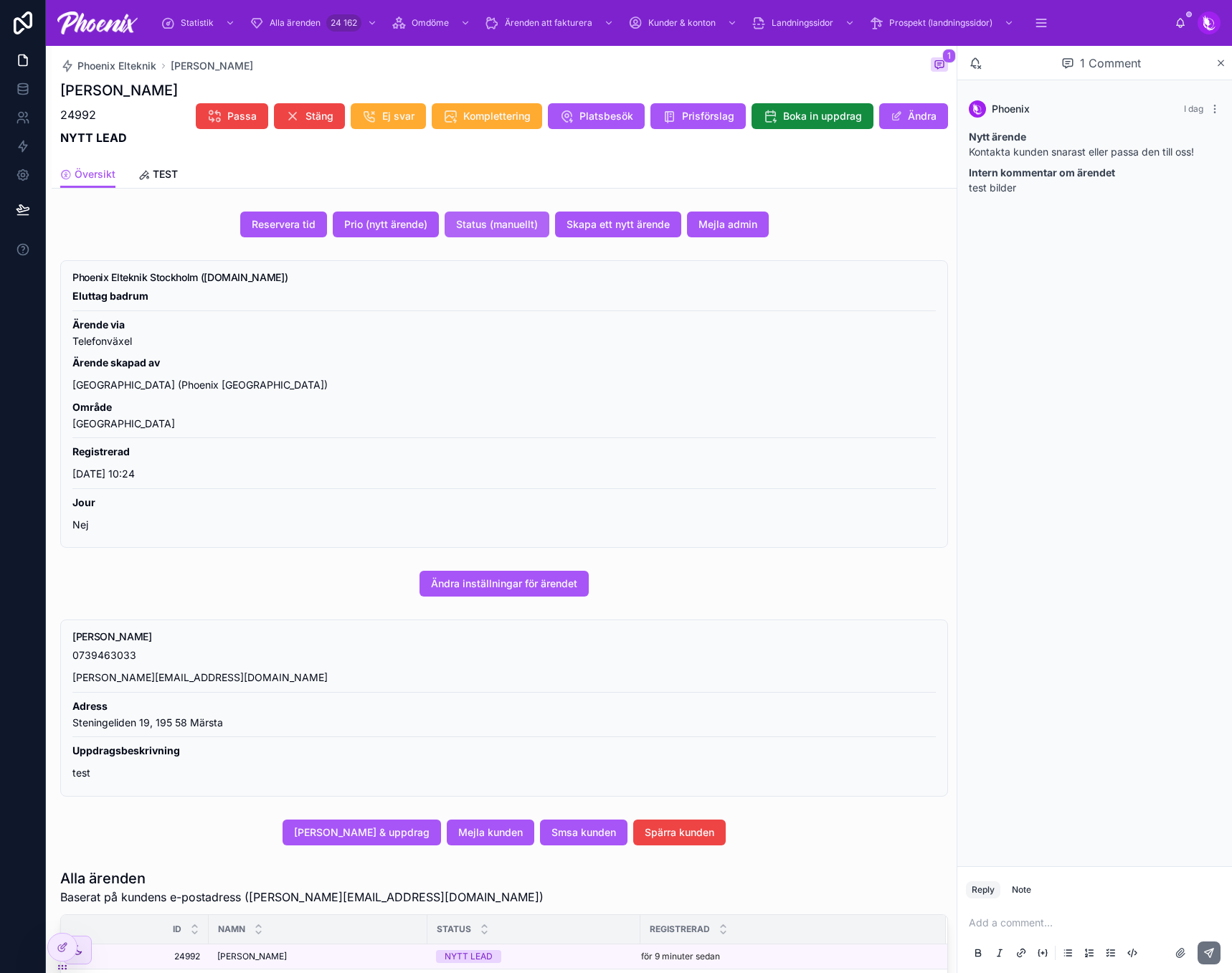
click at [476, 225] on span "Status (manuellt)" at bounding box center [496, 225] width 82 height 15
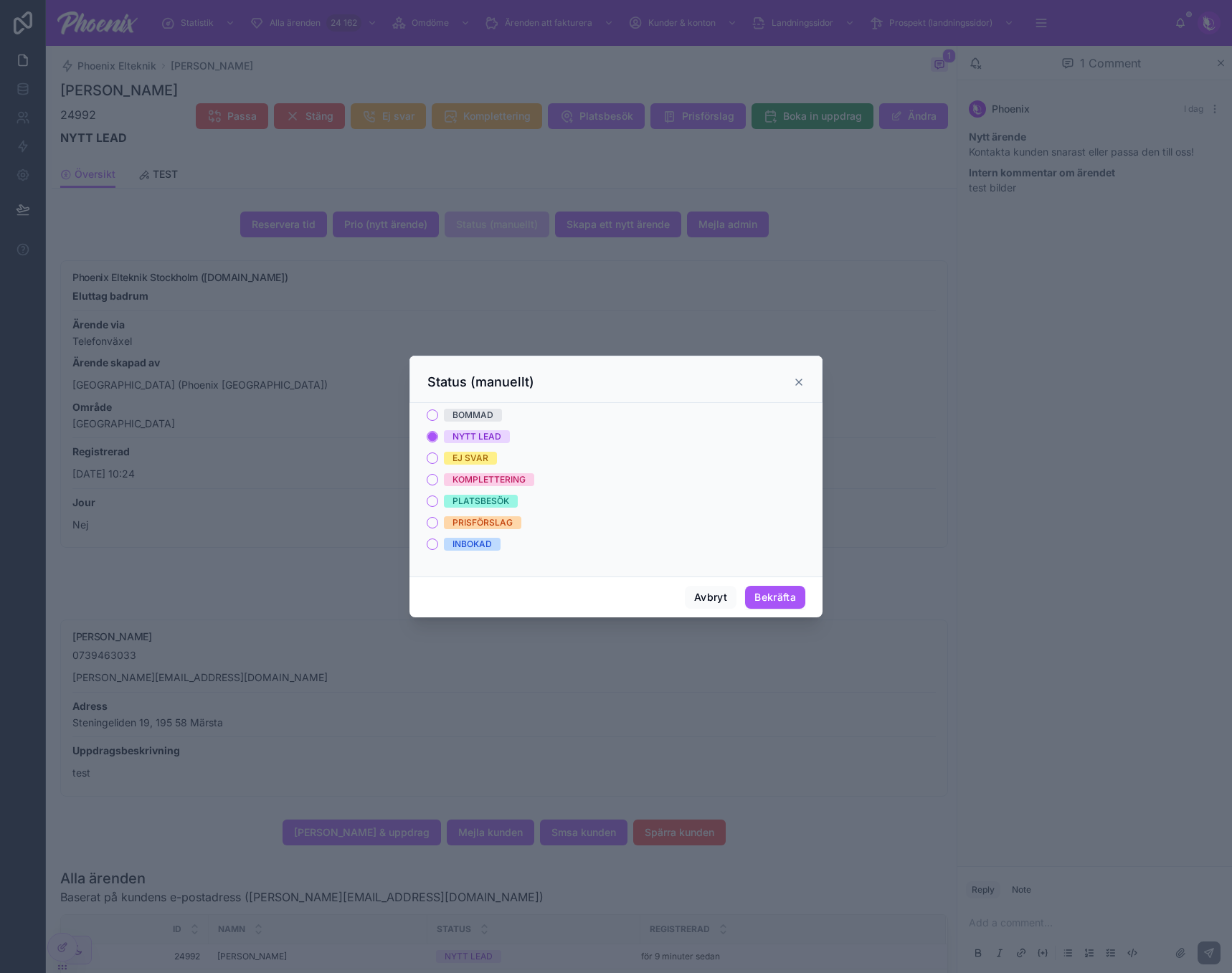
click at [474, 415] on div "BOMMAD" at bounding box center [473, 415] width 41 height 13
click at [438, 415] on button "BOMMAD" at bounding box center [432, 415] width 11 height 11
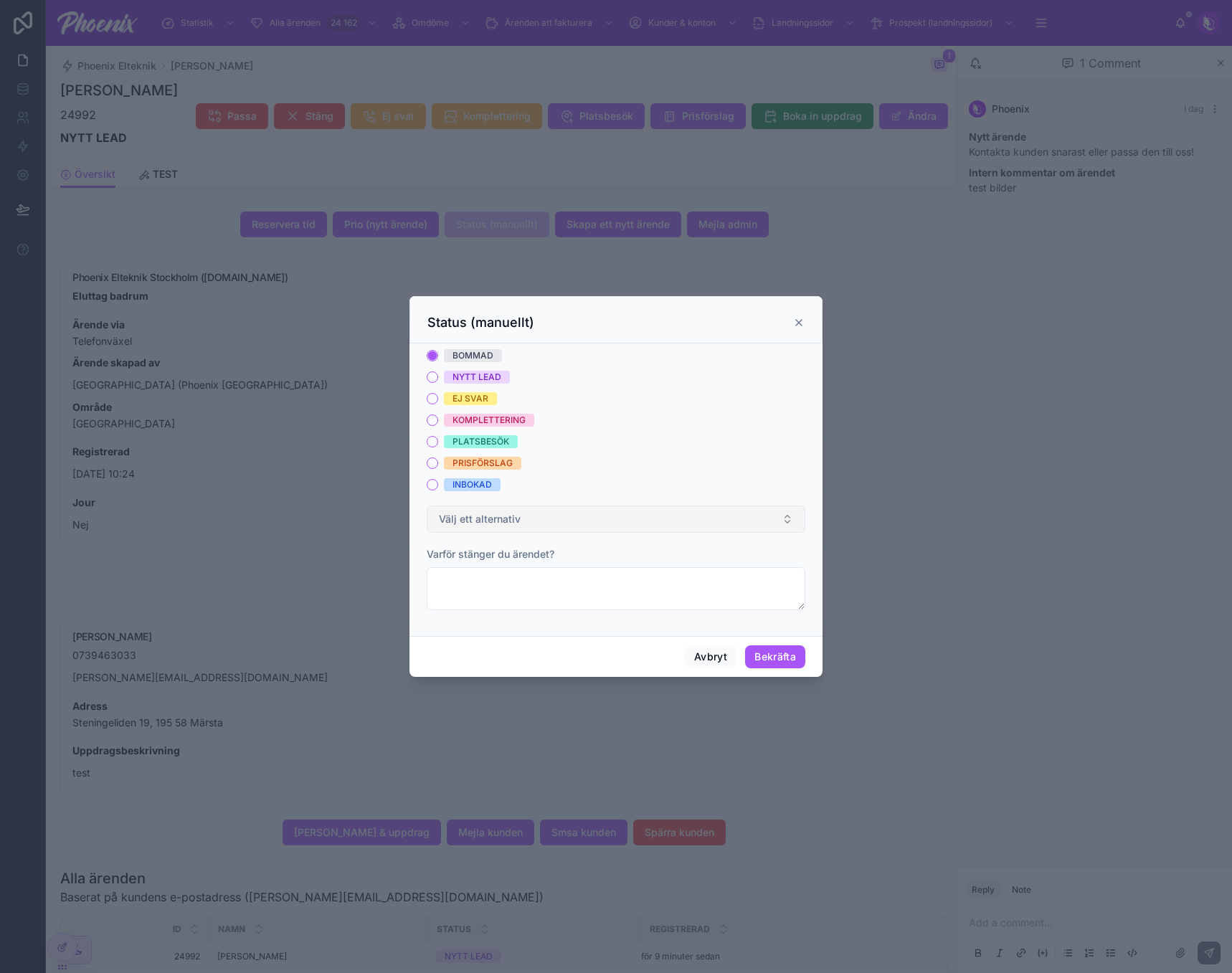
click at [508, 517] on span "Välj ett alternativ" at bounding box center [479, 519] width 82 height 15
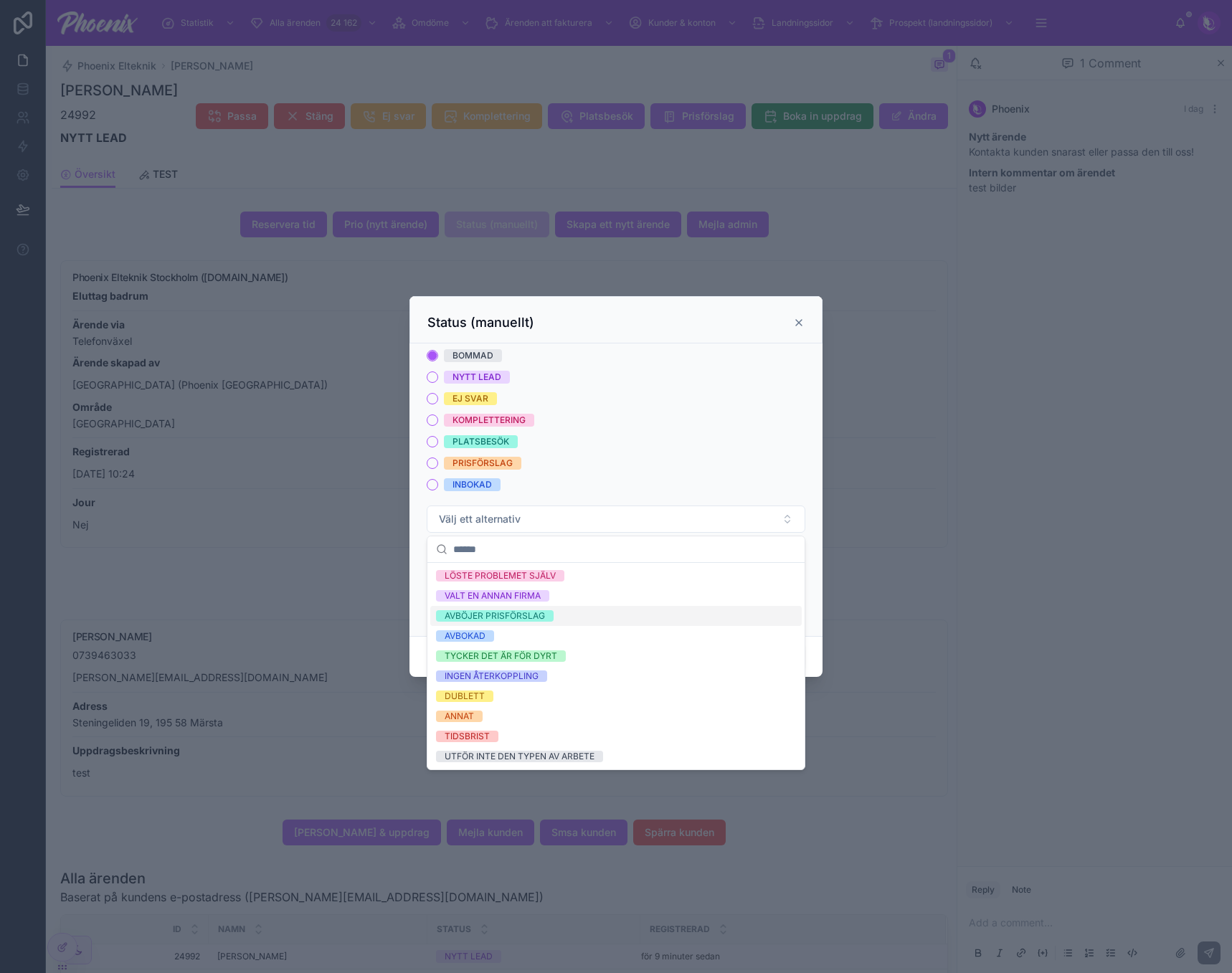
click at [546, 621] on span "AVBÖJER PRISFÖRSLAG" at bounding box center [495, 616] width 118 height 11
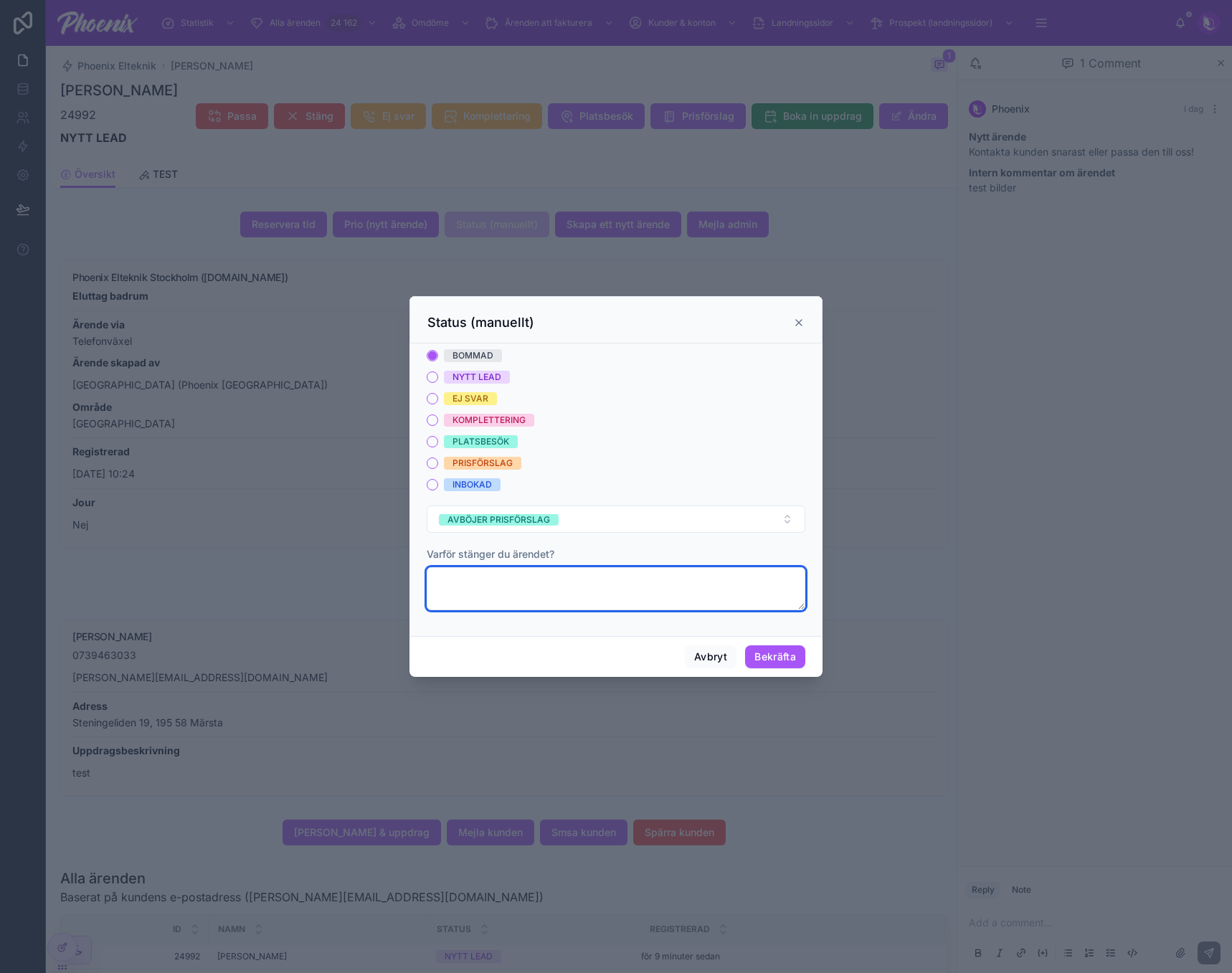
drag, startPoint x: 546, startPoint y: 593, endPoint x: 555, endPoint y: 592, distance: 9.1
click at [548, 592] on textarea at bounding box center [616, 588] width 378 height 43
type textarea "*****"
drag, startPoint x: 786, startPoint y: 677, endPoint x: 787, endPoint y: 668, distance: 9.1
click at [786, 672] on div "Status (manuellt) BOMMAD NYTT LEAD EJ SVAR KOMPLETTERING PLATSBESÖK PRISFÖRSLAG…" at bounding box center [616, 486] width 1232 height 973
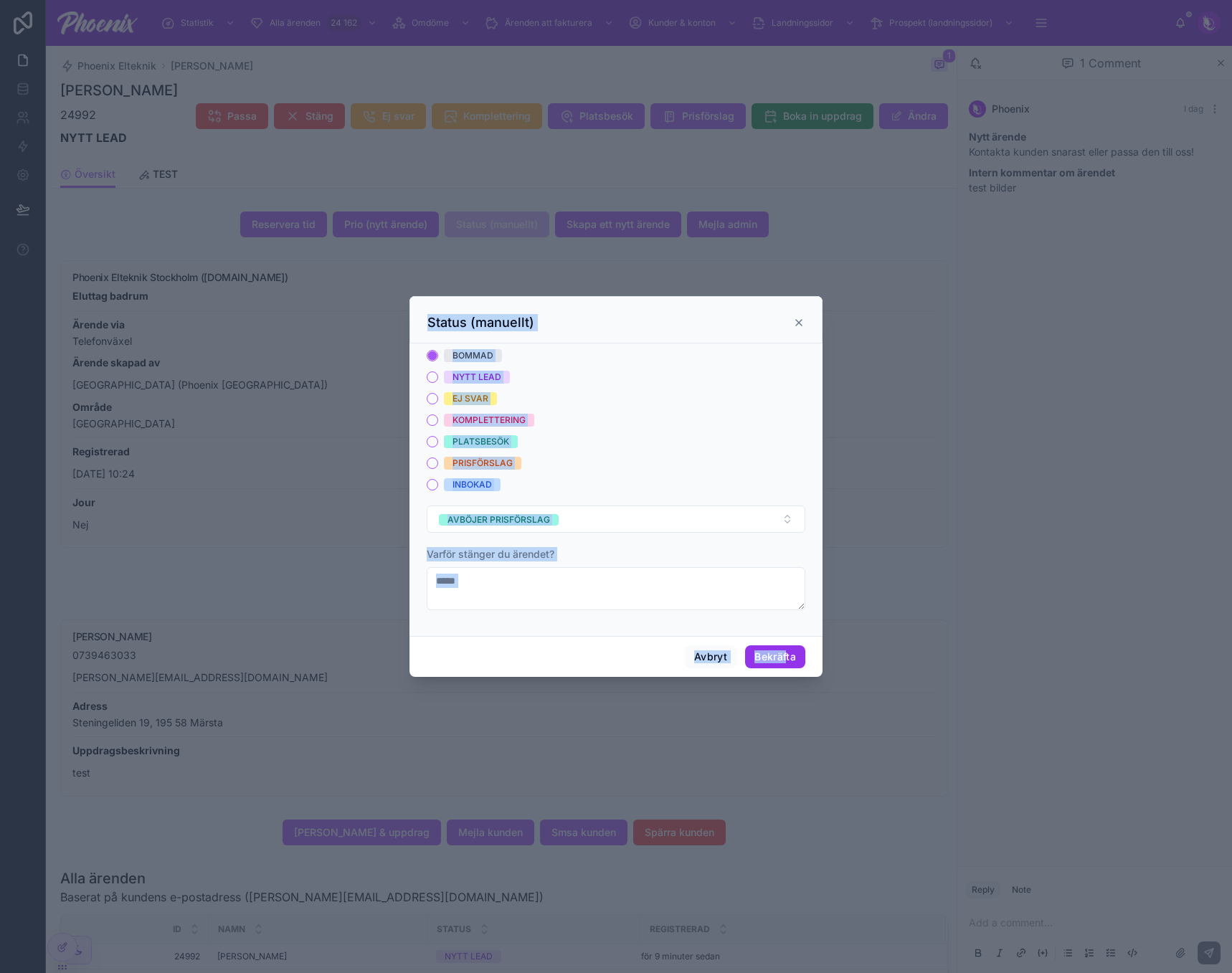
drag, startPoint x: 791, startPoint y: 653, endPoint x: 812, endPoint y: 625, distance: 35.0
click at [791, 652] on button "Bekräfta" at bounding box center [775, 656] width 61 height 23
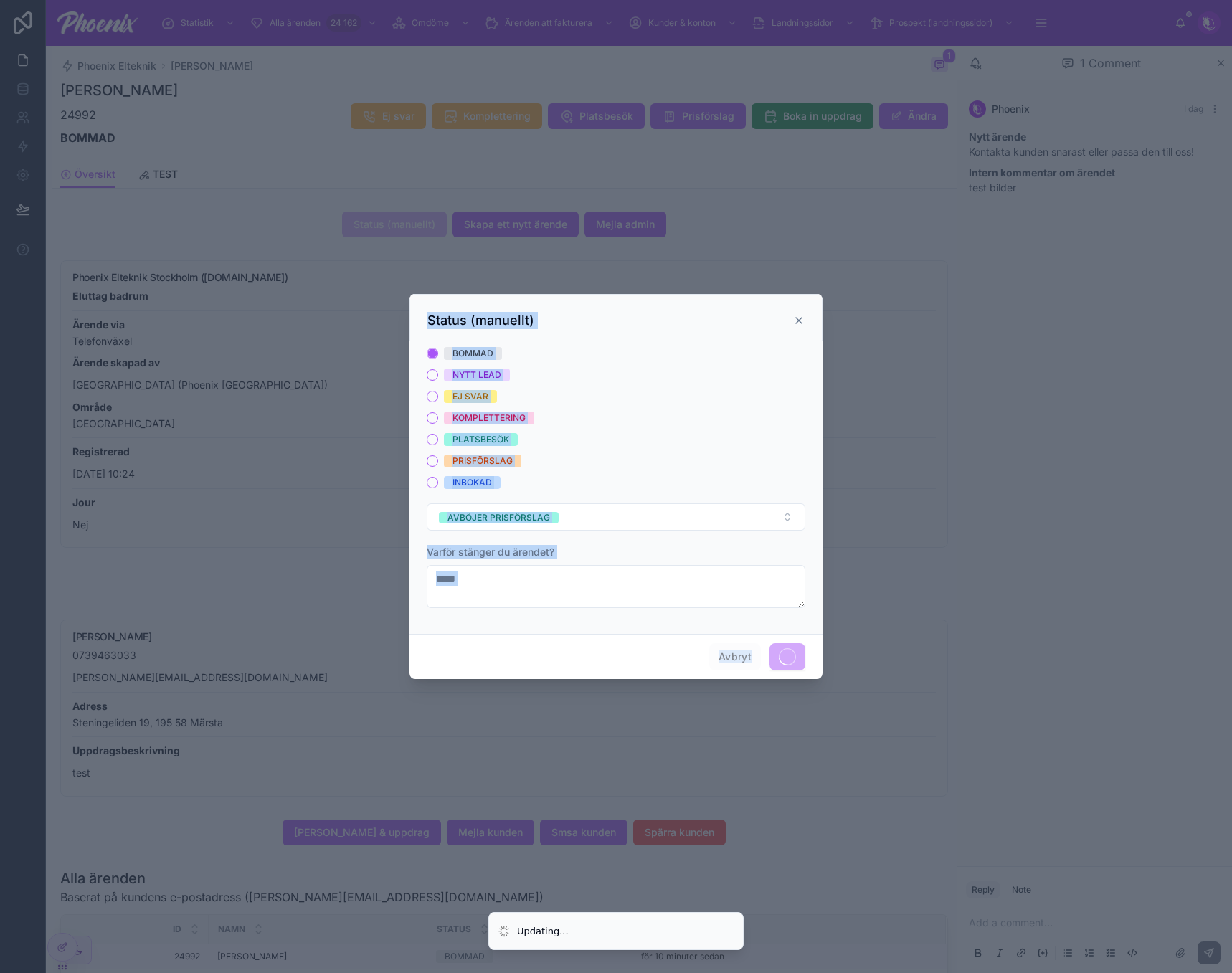
click at [800, 321] on icon at bounding box center [799, 320] width 11 height 11
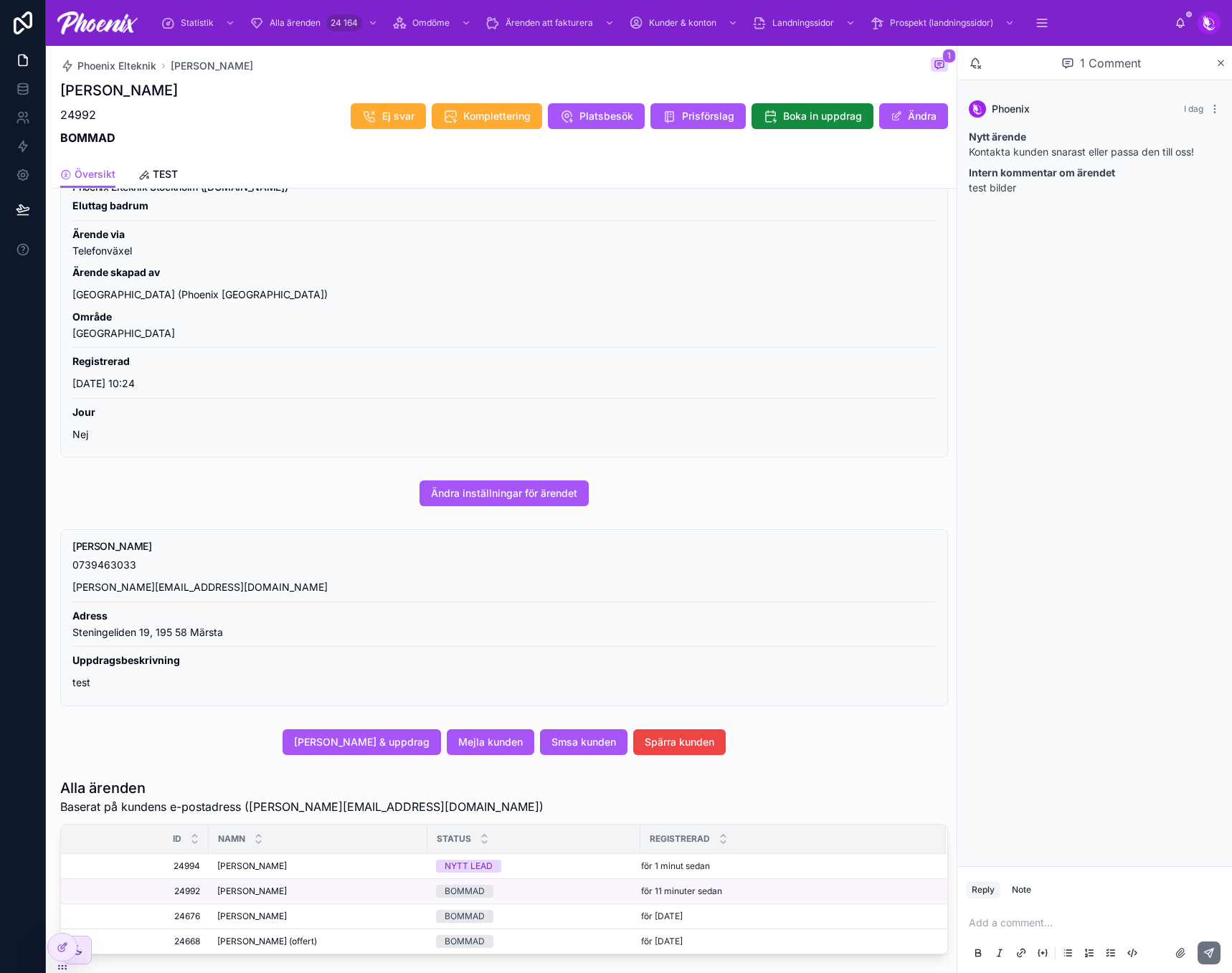
scroll to position [394, 0]
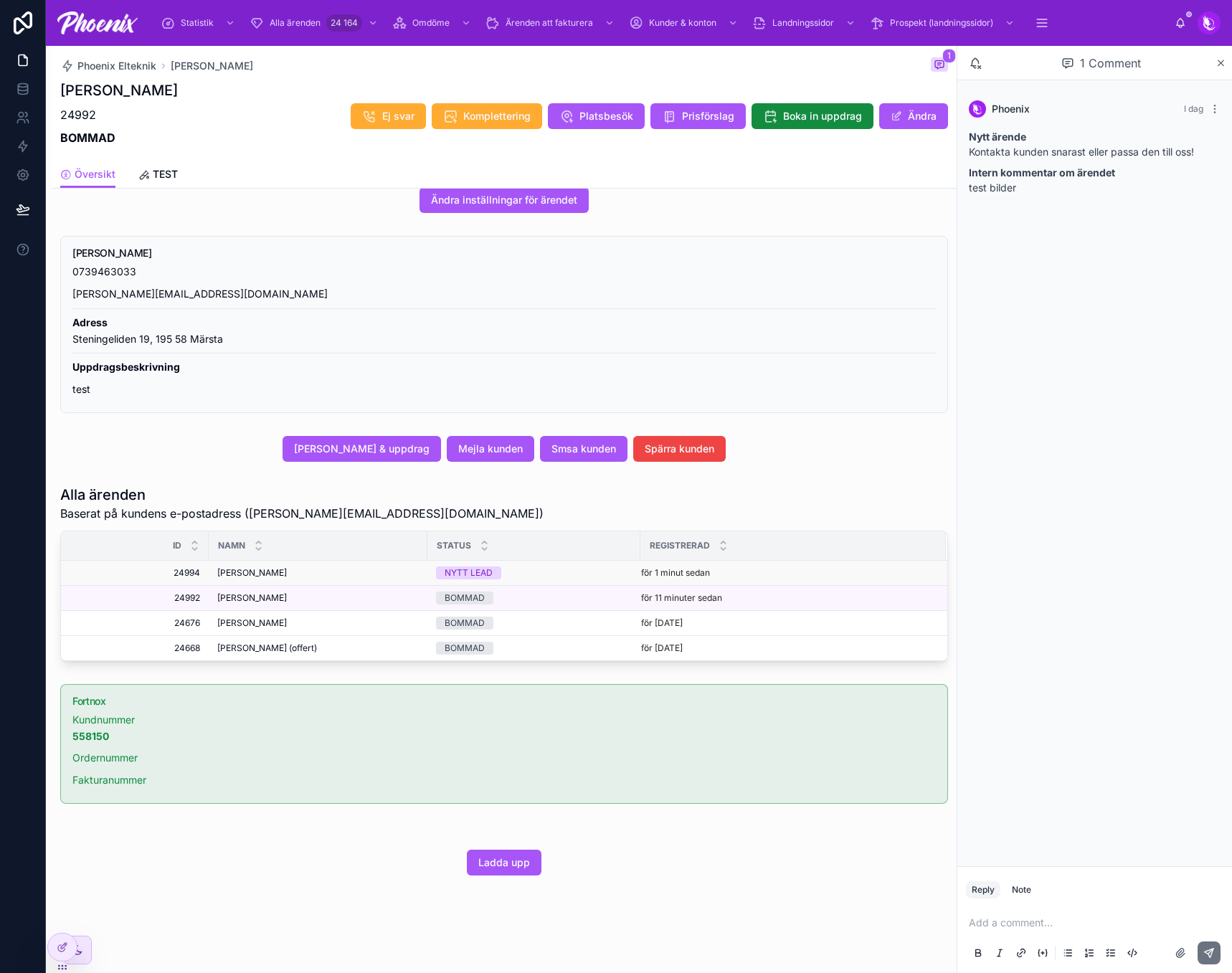
click at [258, 567] on span "[PERSON_NAME]" at bounding box center [252, 573] width 70 height 11
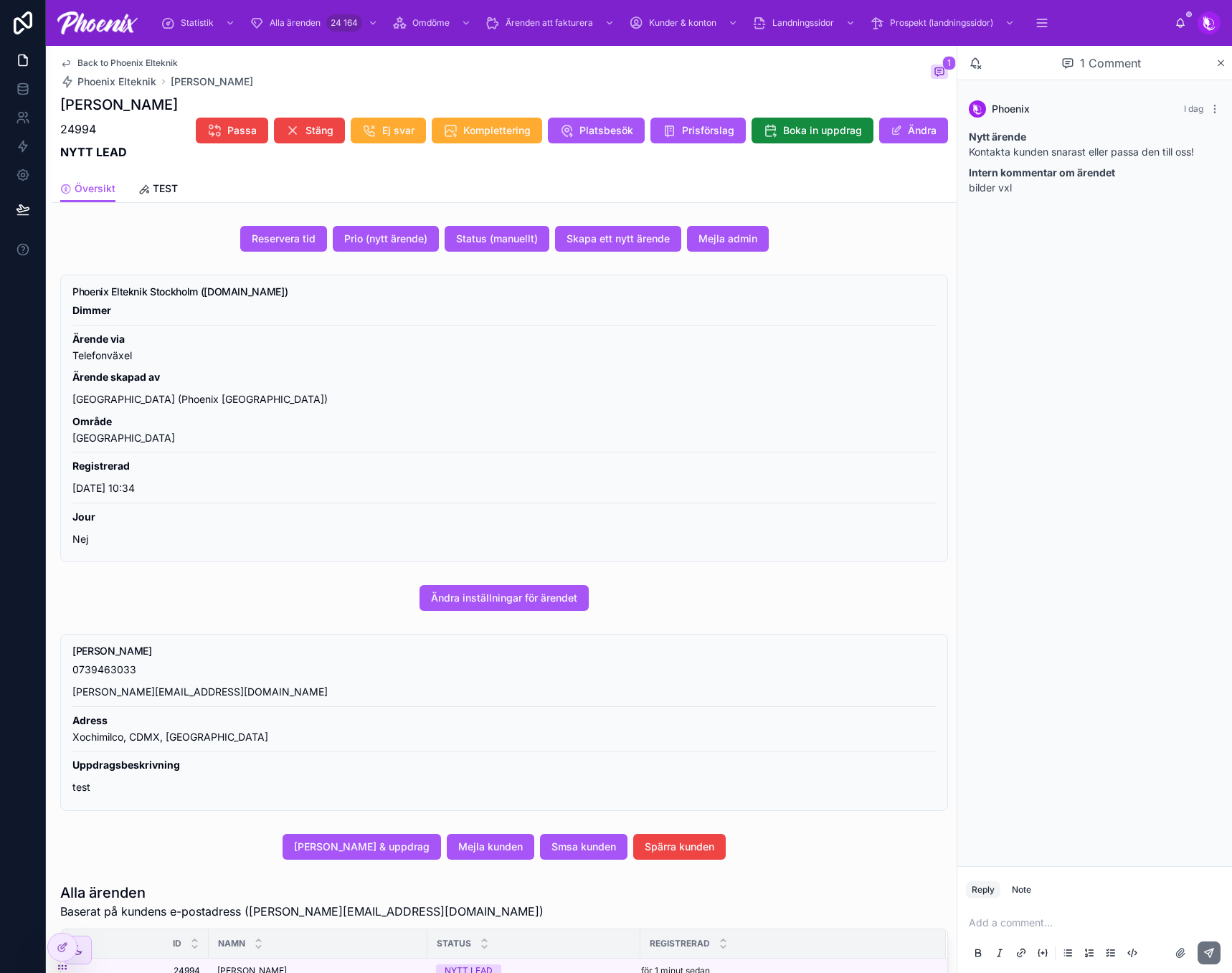
click at [302, 57] on div "Back to Phoenix Elteknik Phoenix Elteknik Andreas Sarker 1" at bounding box center [504, 73] width 888 height 32
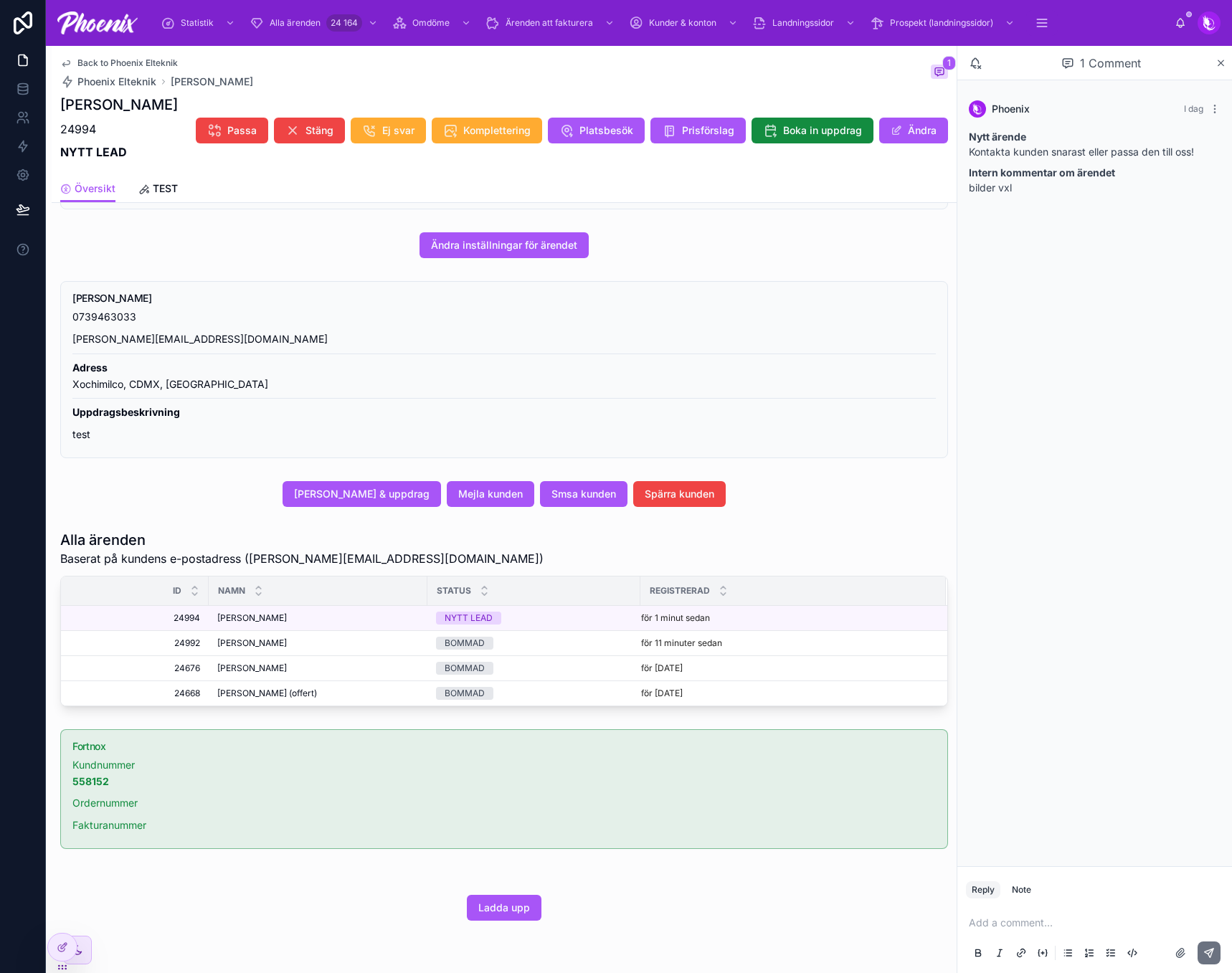
scroll to position [409, 0]
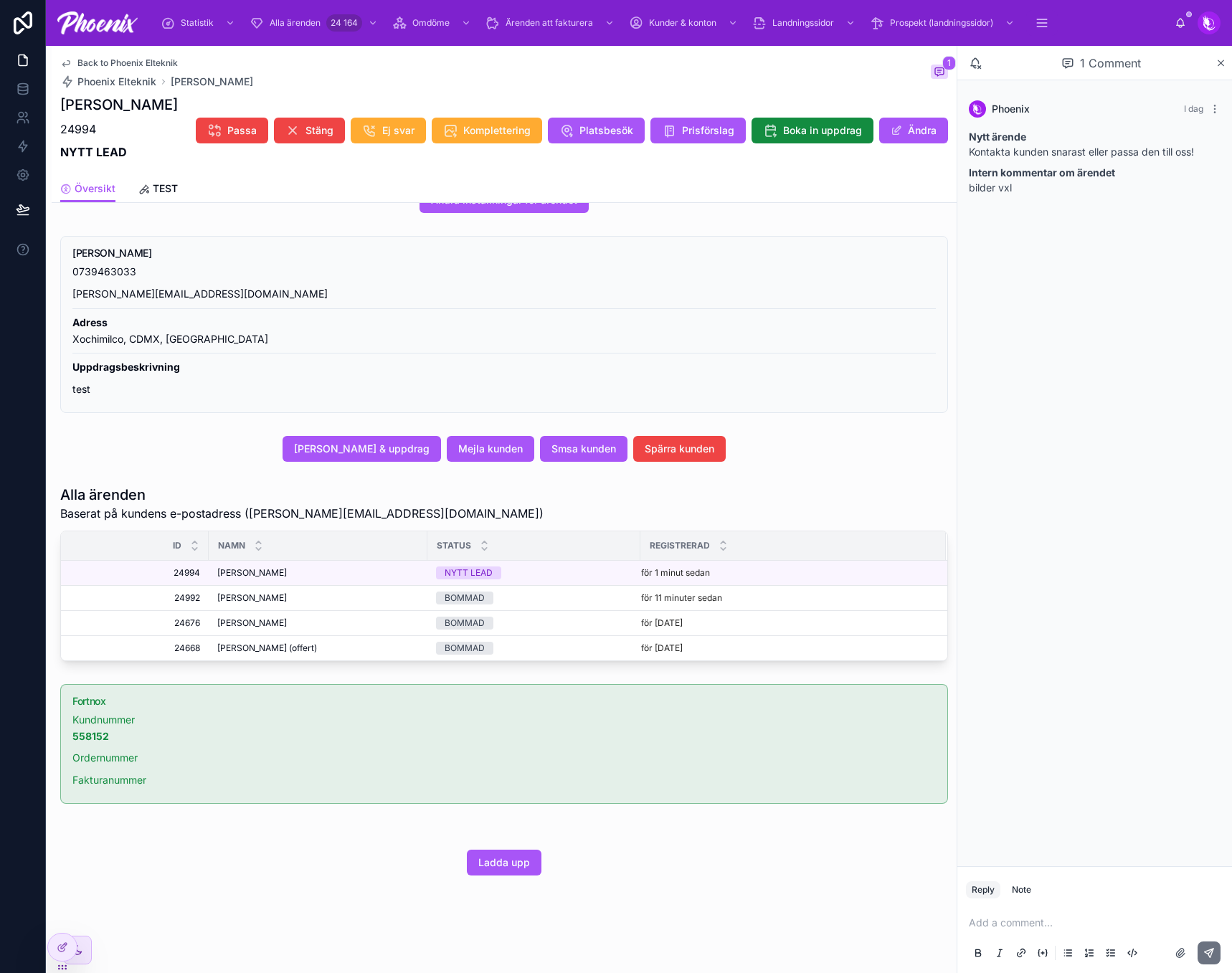
drag, startPoint x: 1036, startPoint y: 323, endPoint x: 825, endPoint y: 291, distance: 213.4
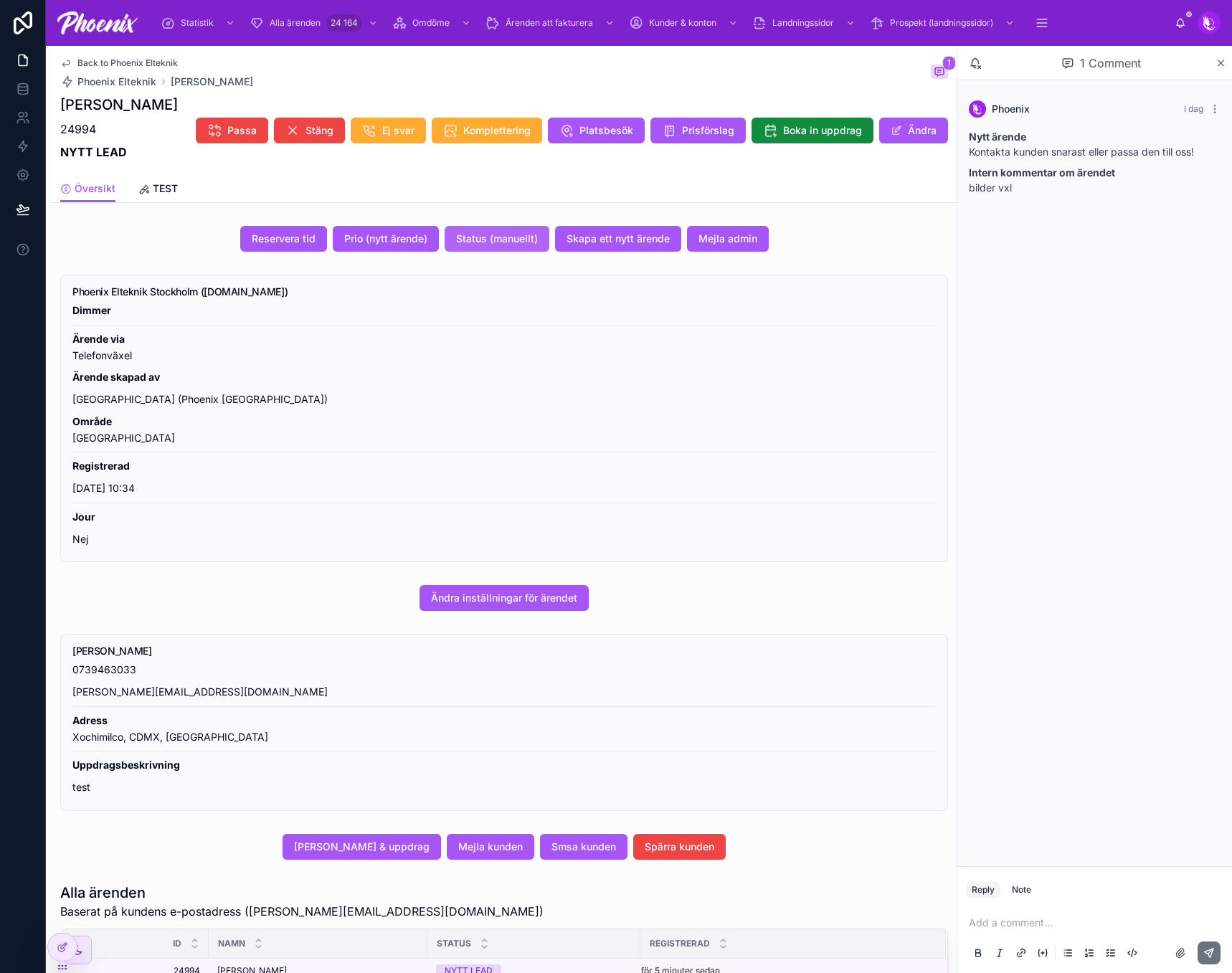
click at [498, 240] on span "Status (manuellt)" at bounding box center [496, 239] width 82 height 15
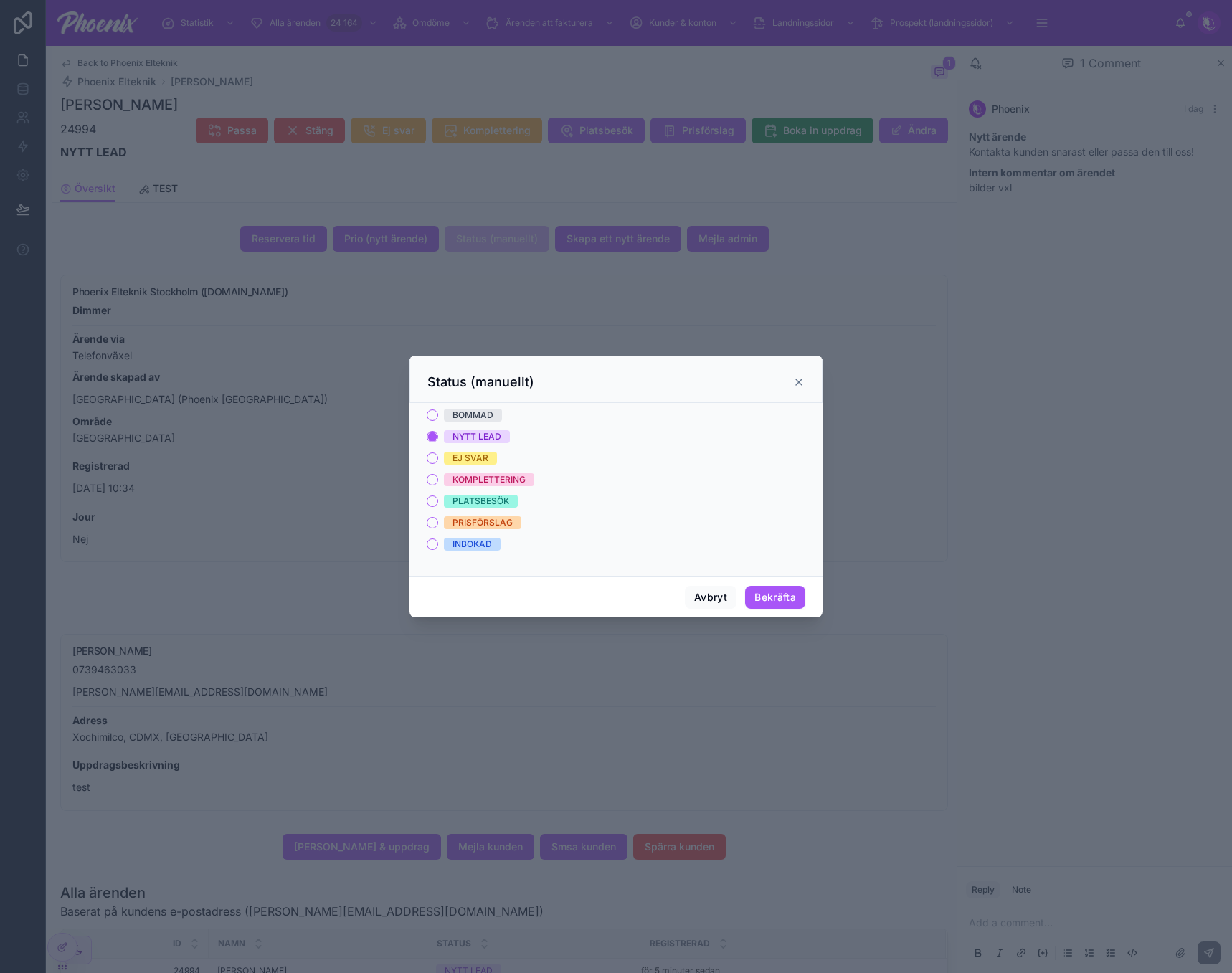
drag, startPoint x: 453, startPoint y: 412, endPoint x: 538, endPoint y: 442, distance: 90.1
click at [453, 413] on div "BOMMAD" at bounding box center [473, 415] width 41 height 13
click at [438, 413] on button "BOMMAD" at bounding box center [432, 415] width 11 height 11
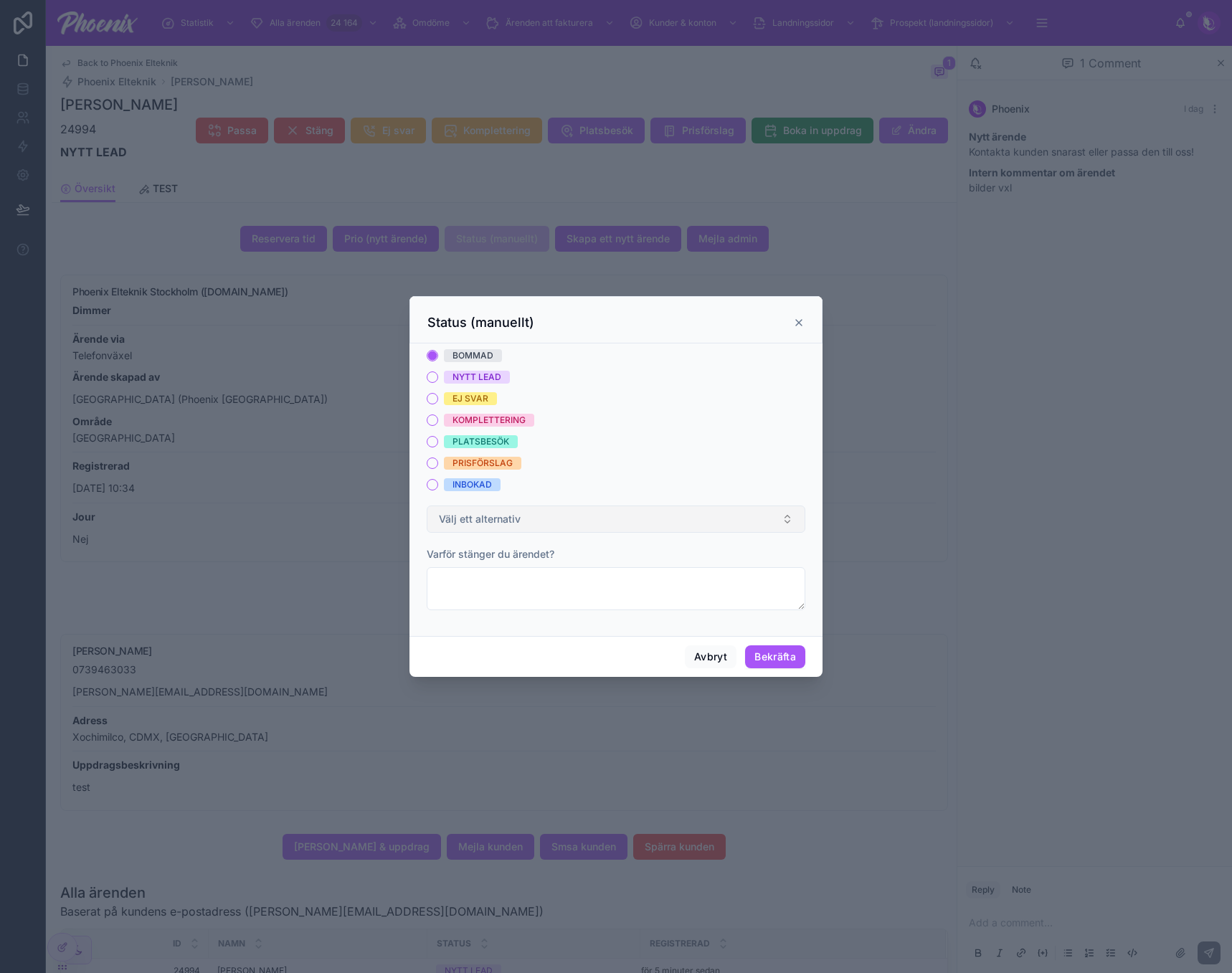
drag, startPoint x: 627, startPoint y: 518, endPoint x: 630, endPoint y: 531, distance: 13.3
click at [627, 518] on button "Välj ett alternativ" at bounding box center [616, 519] width 378 height 27
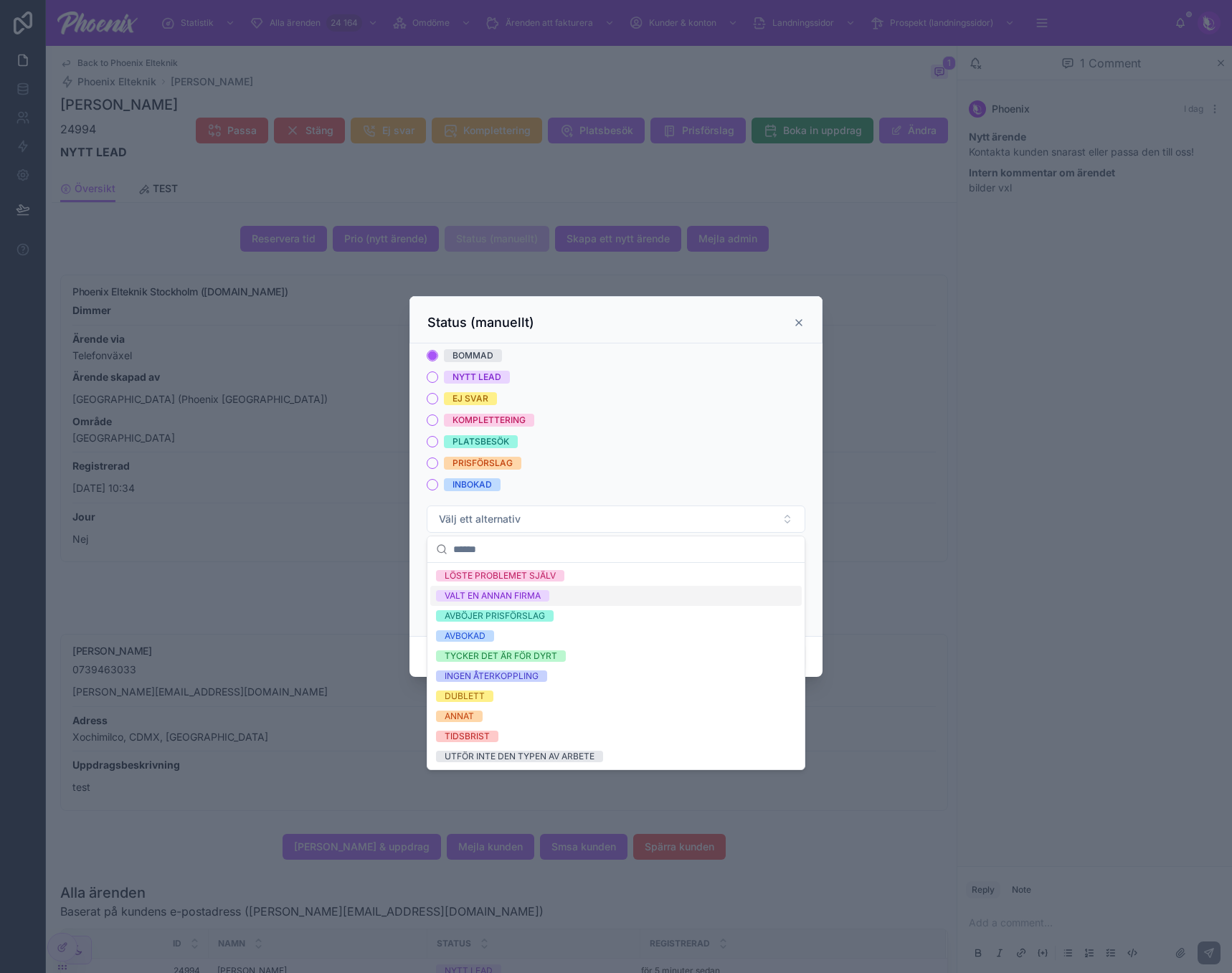
click at [627, 598] on div "VALT EN ANNAN FIRMA" at bounding box center [616, 596] width 372 height 20
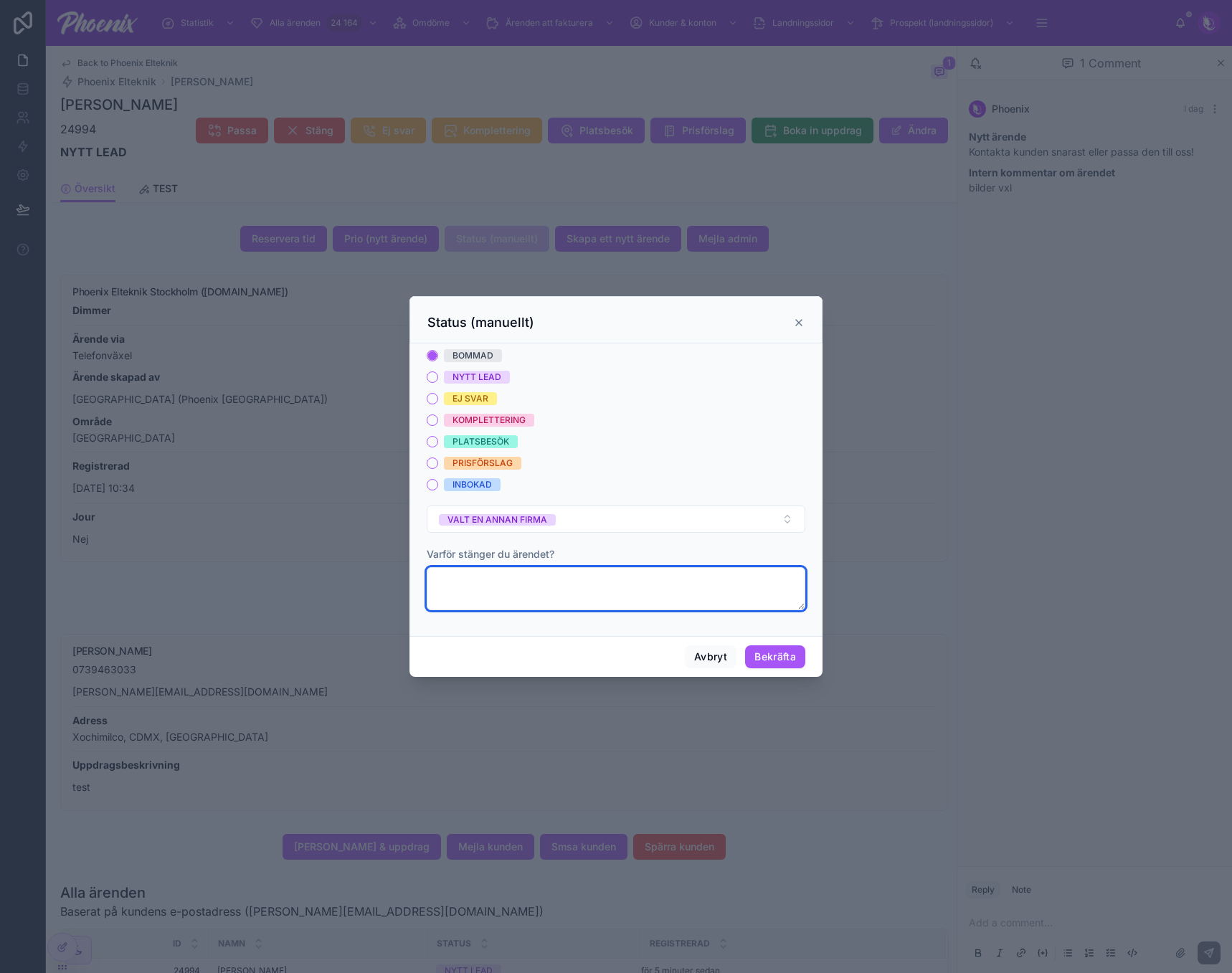
drag, startPoint x: 597, startPoint y: 581, endPoint x: 612, endPoint y: 583, distance: 15.1
click at [598, 581] on textarea at bounding box center [616, 588] width 378 height 43
type textarea "****"
click at [785, 656] on button "Bekräfta" at bounding box center [775, 656] width 61 height 23
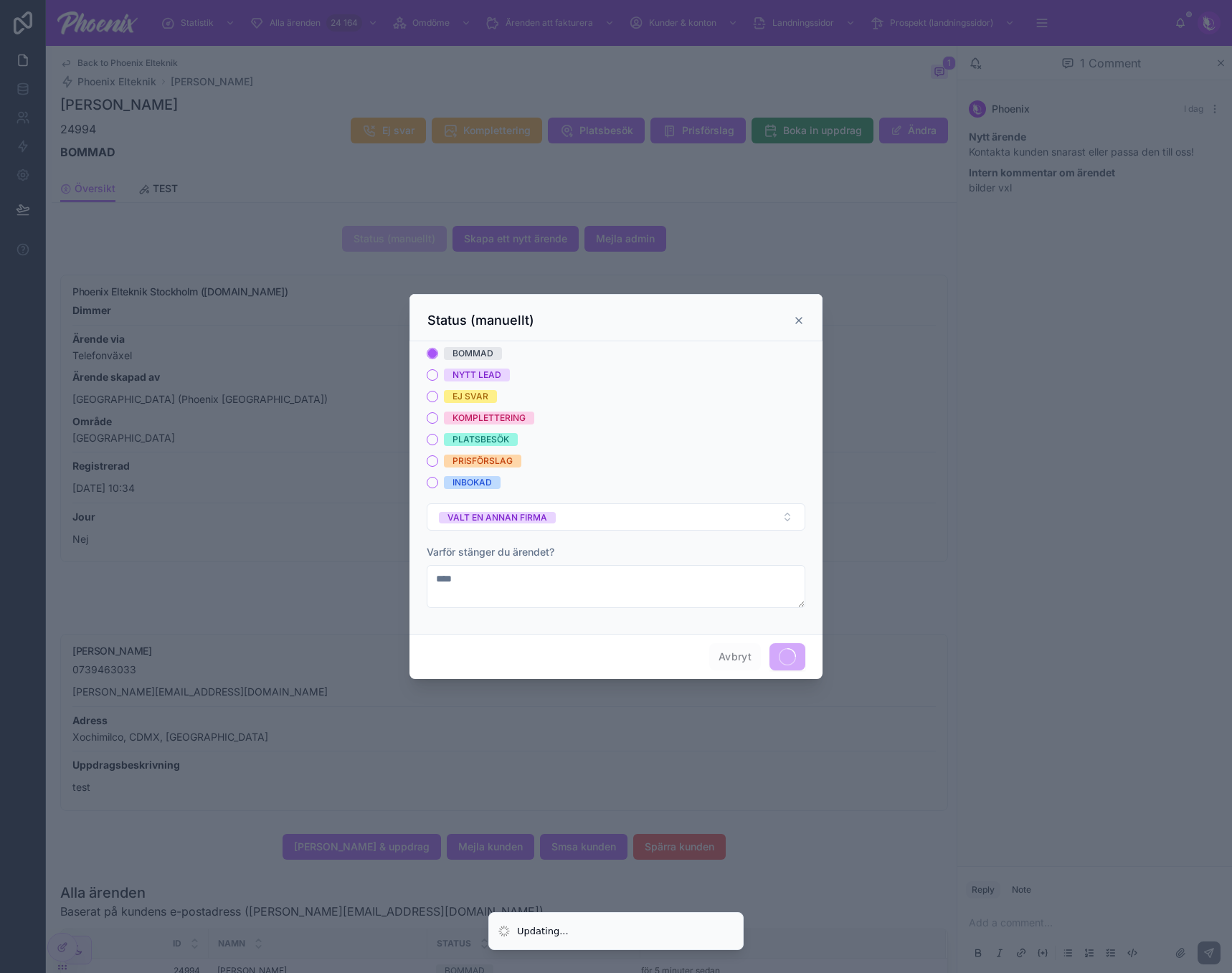
click at [801, 314] on div "Status (manuellt)" at bounding box center [616, 320] width 378 height 17
click at [798, 318] on div "Status (manuellt) BOMMAD NYTT LEAD EJ SVAR KOMPLETTERING PLATSBESÖK PRISFÖRSLAG…" at bounding box center [616, 486] width 1232 height 973
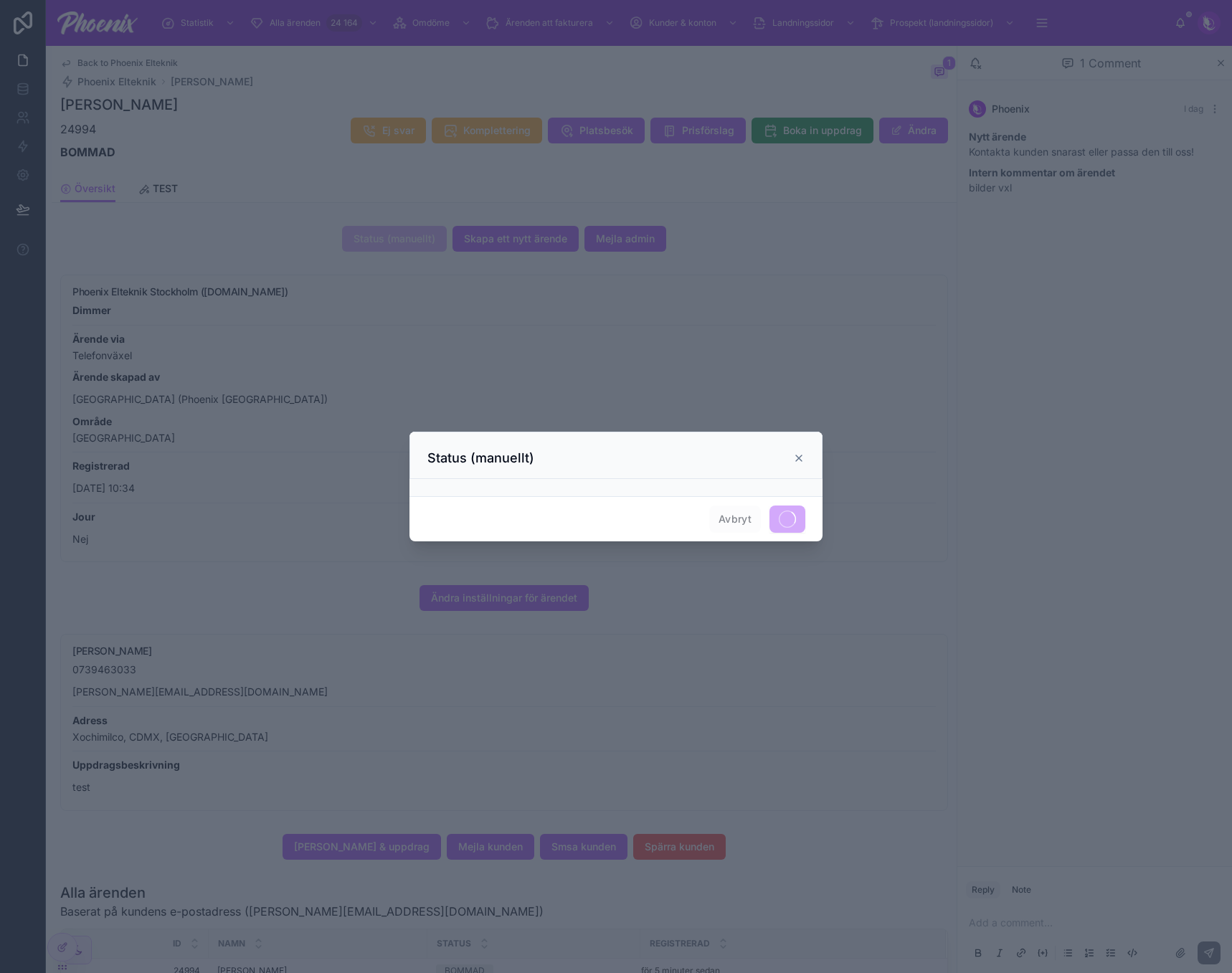
click at [797, 460] on icon at bounding box center [799, 458] width 11 height 11
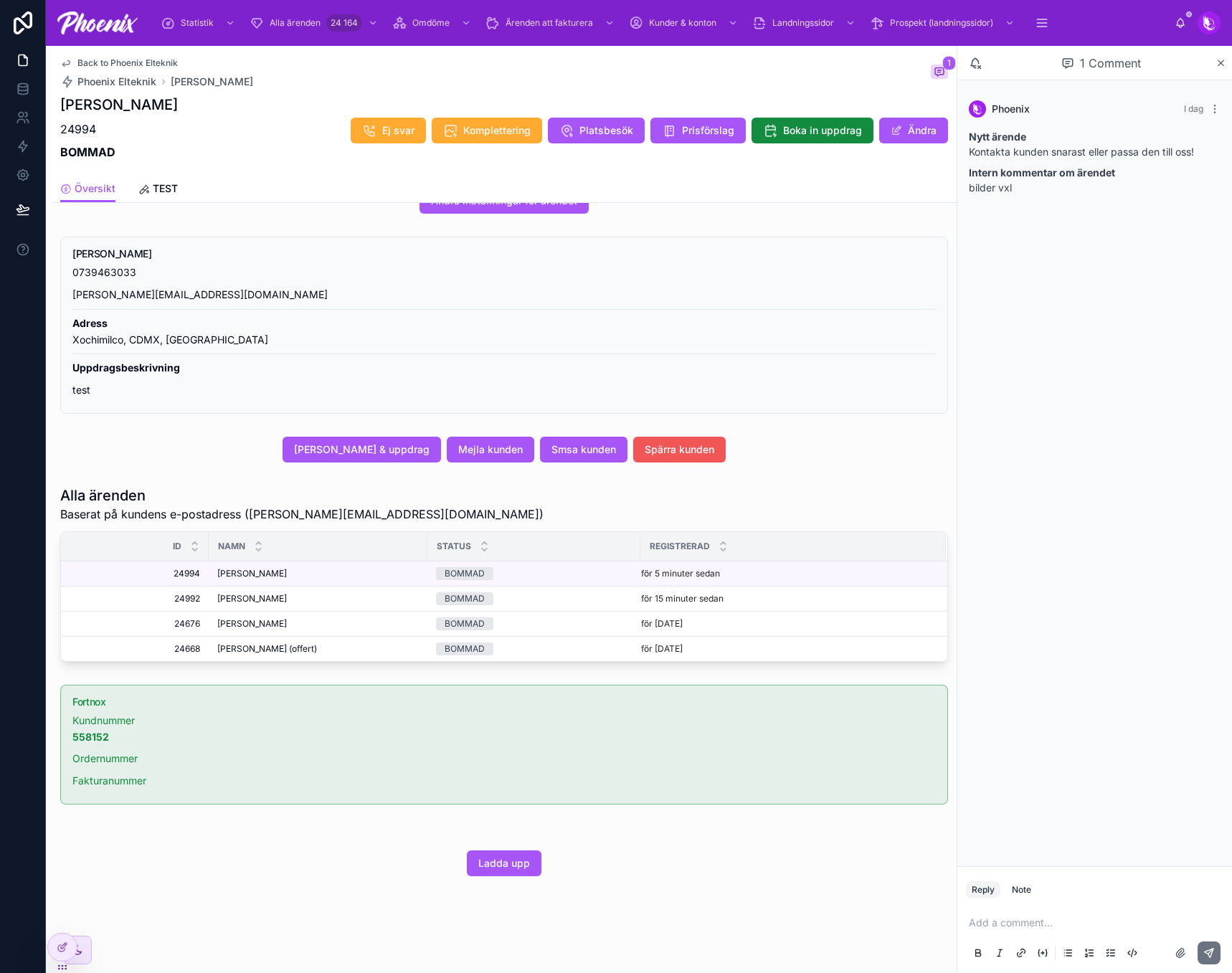
scroll to position [409, 0]
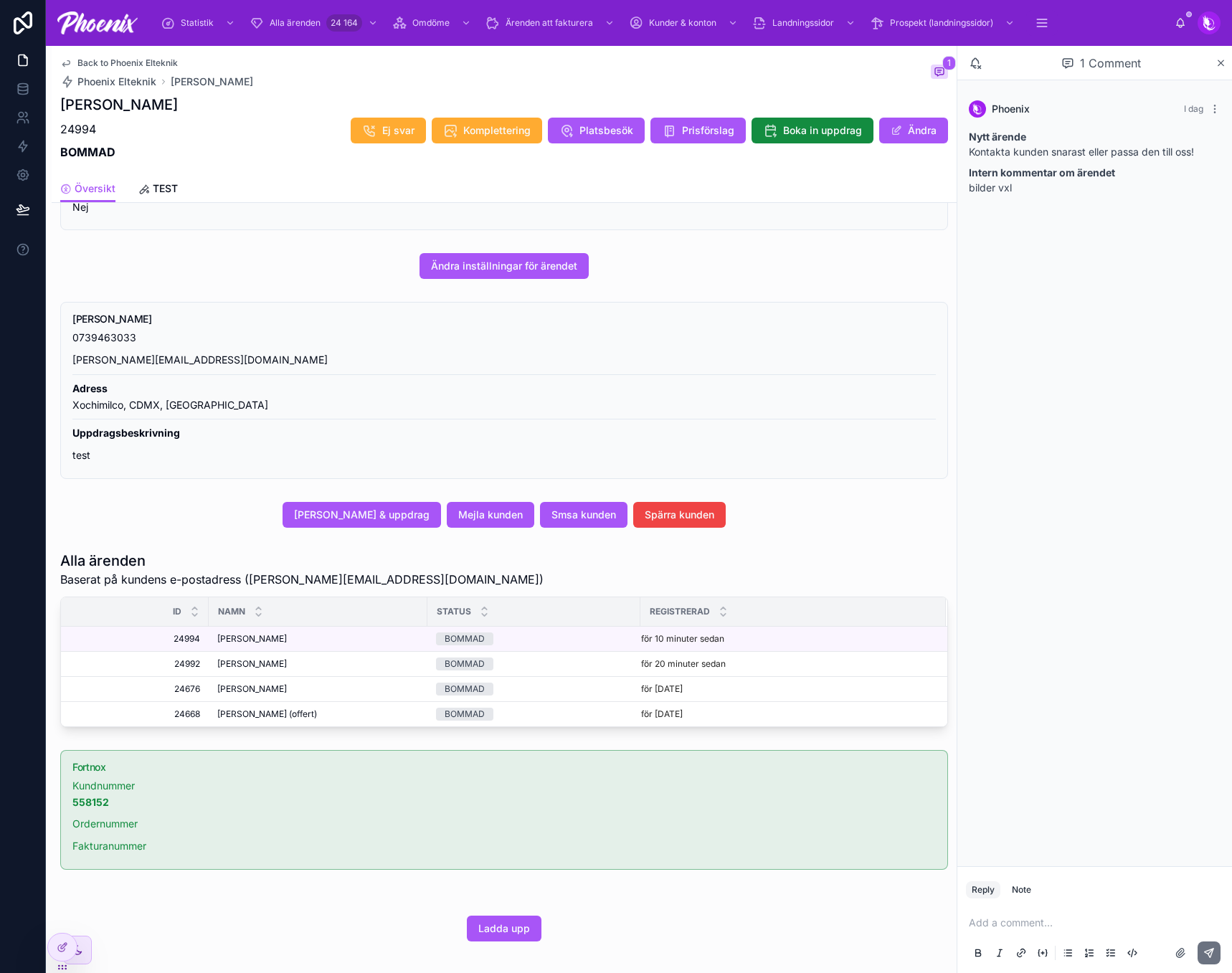
scroll to position [359, 0]
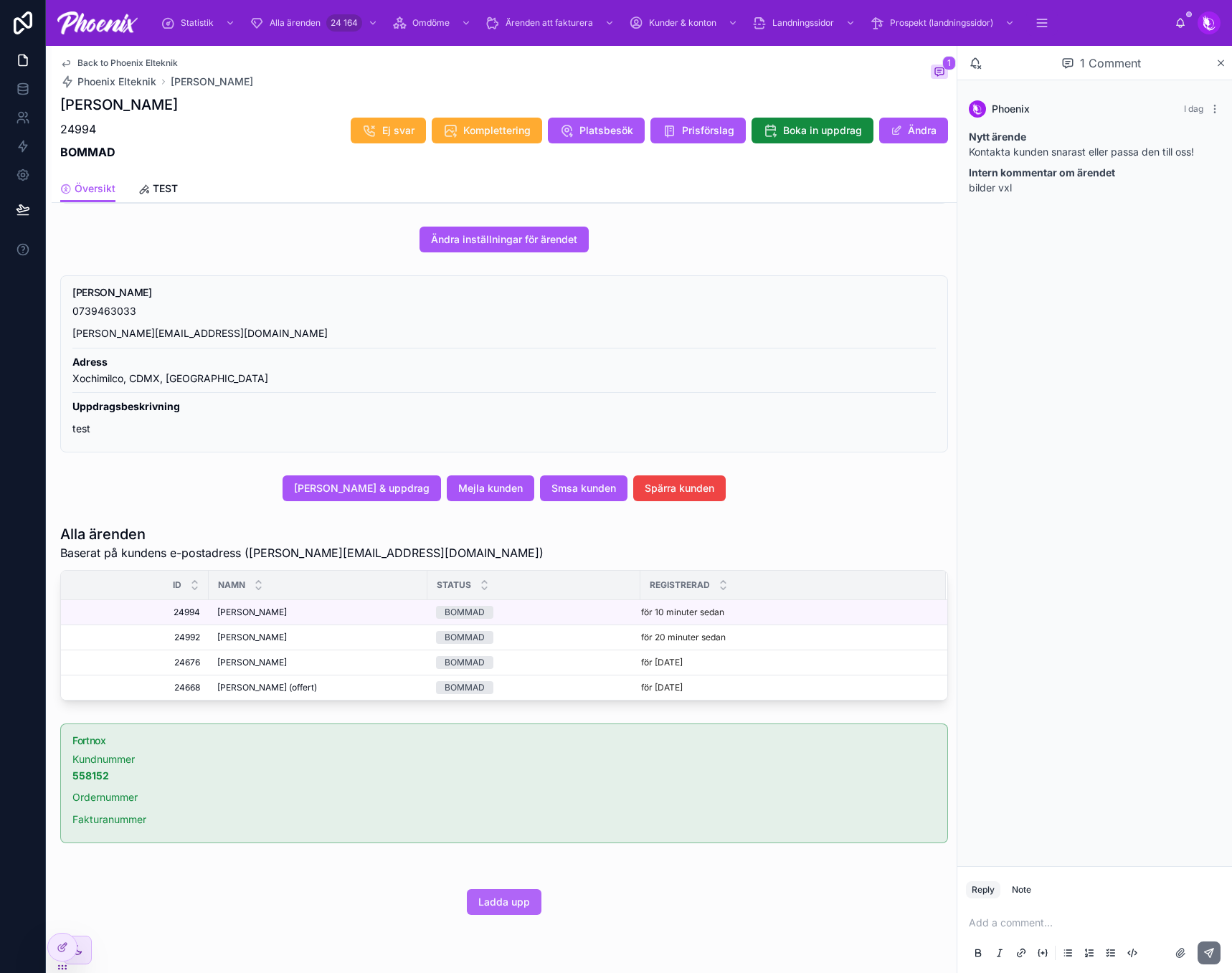
click at [503, 906] on span "Ladda upp" at bounding box center [504, 902] width 52 height 15
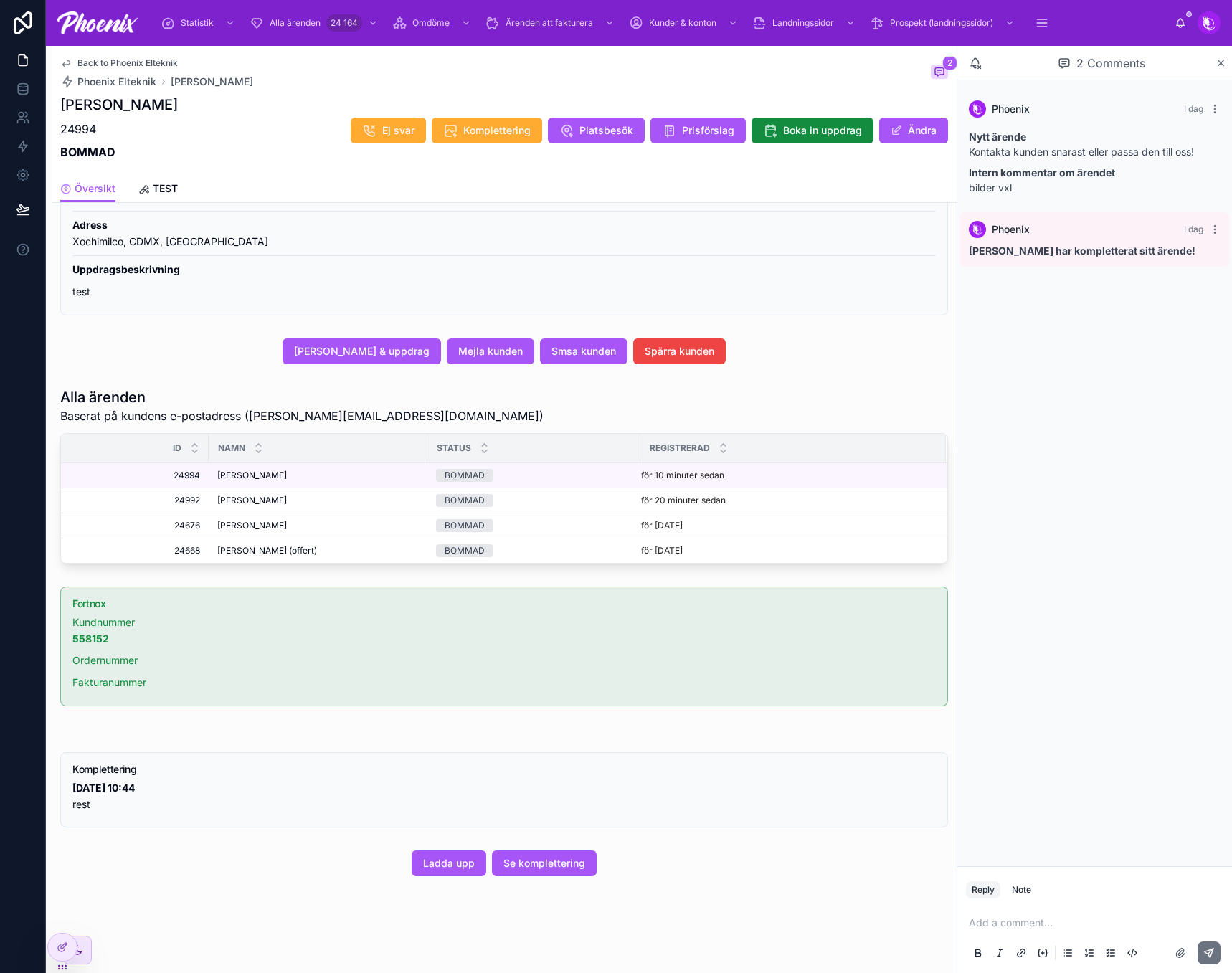
scroll to position [507, 0]
click at [564, 867] on span "Se komplettering" at bounding box center [544, 862] width 82 height 15
